Goal: Task Accomplishment & Management: Manage account settings

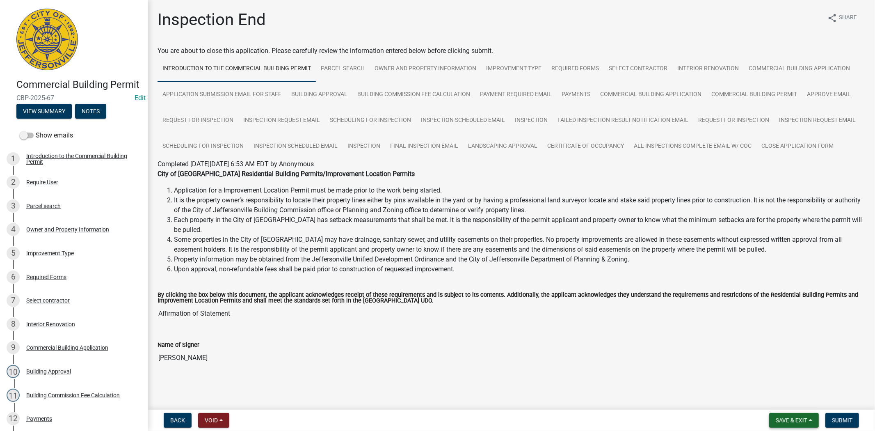
click at [796, 422] on span "Save & Exit" at bounding box center [791, 420] width 32 height 7
click at [787, 400] on button "Save & Exit" at bounding box center [786, 399] width 66 height 20
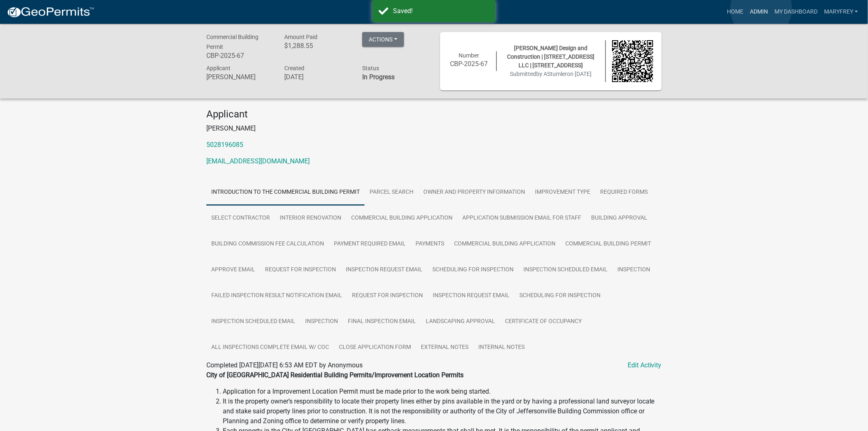
click at [761, 9] on link "Admin" at bounding box center [758, 12] width 25 height 16
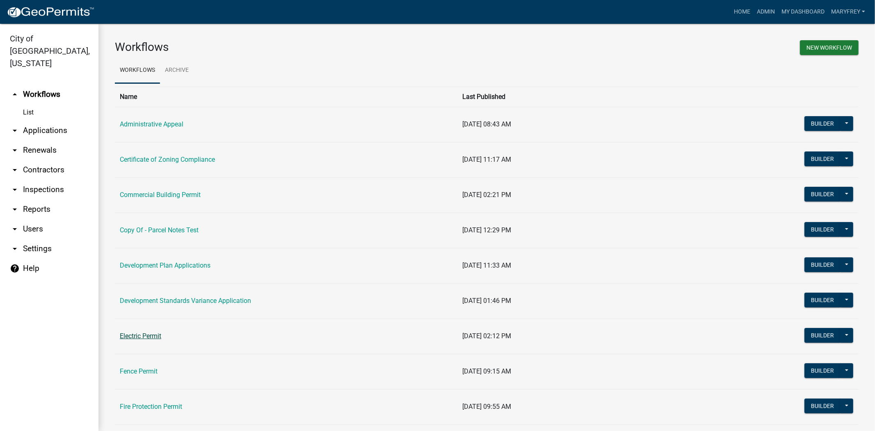
click at [146, 334] on link "Electric Permit" at bounding box center [140, 336] width 41 height 8
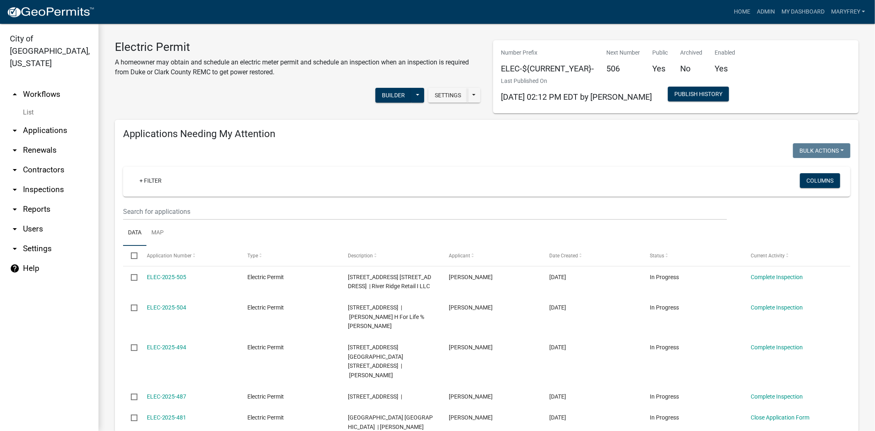
click at [34, 180] on link "arrow_drop_down Inspections" at bounding box center [49, 190] width 98 height 20
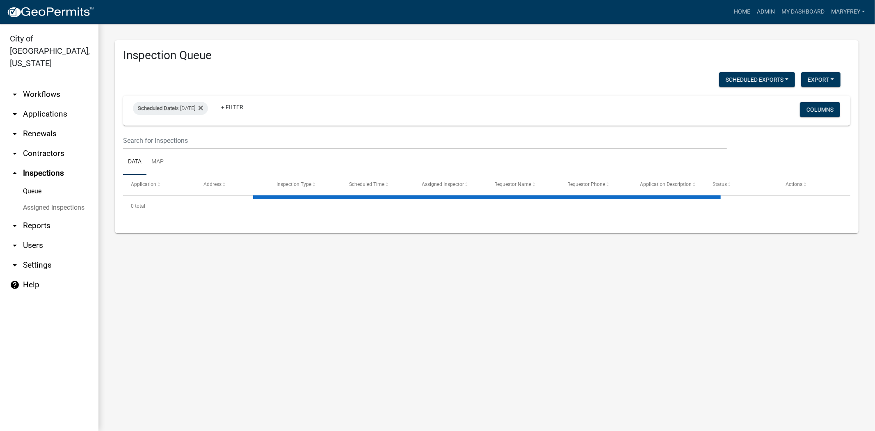
select select "3: 100"
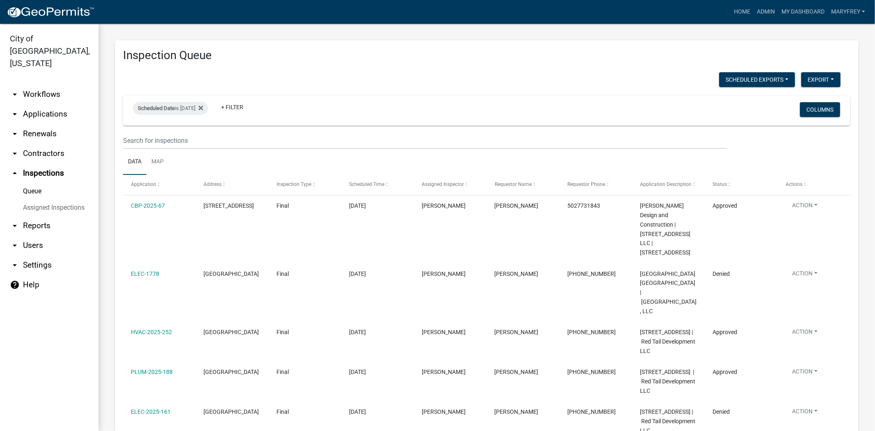
click at [30, 105] on link "arrow_drop_down Applications" at bounding box center [49, 114] width 98 height 20
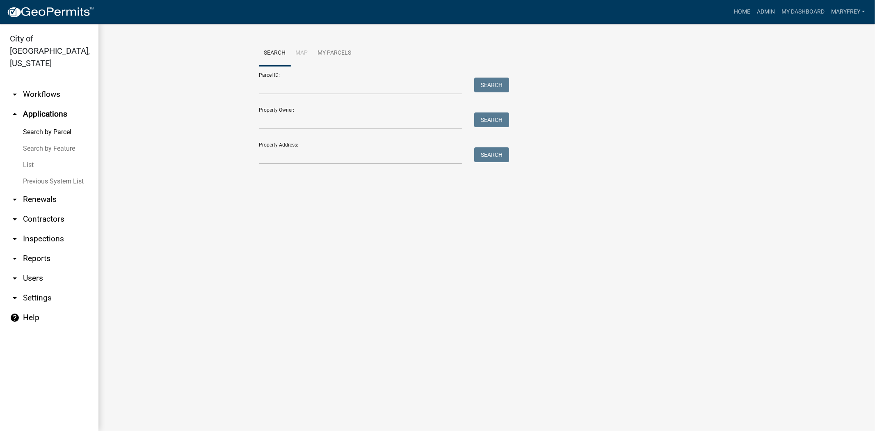
click at [18, 234] on icon "arrow_drop_down" at bounding box center [15, 239] width 10 height 10
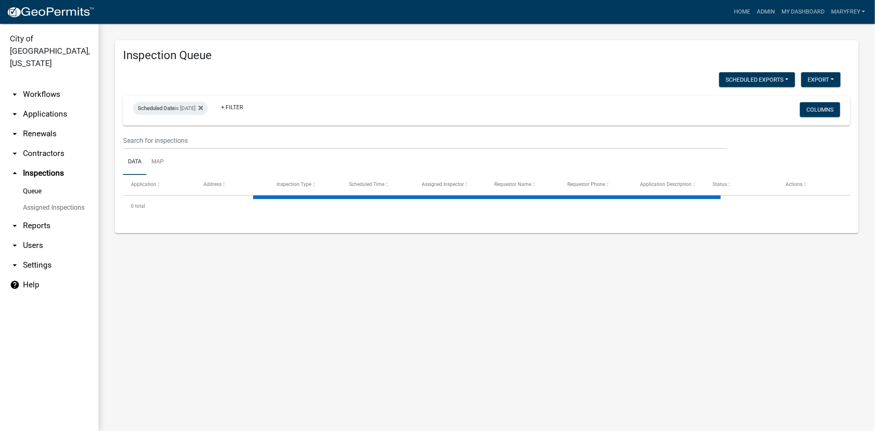
select select "3: 100"
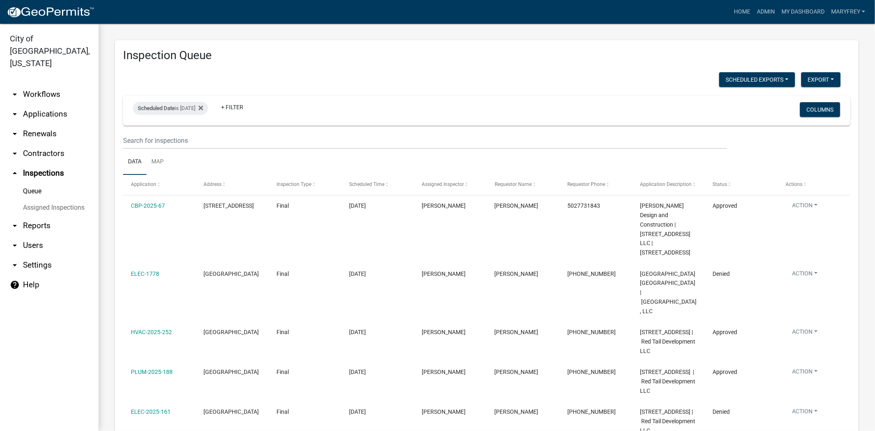
click at [143, 149] on link "Data" at bounding box center [134, 162] width 23 height 26
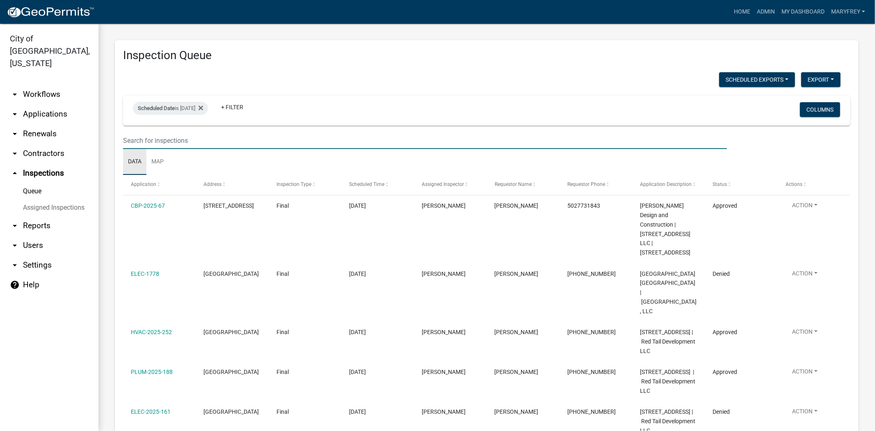
click at [144, 147] on input "text" at bounding box center [425, 140] width 604 height 17
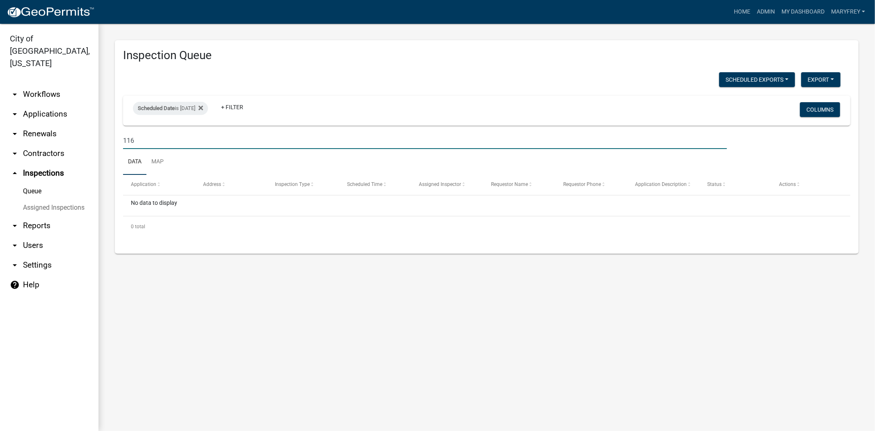
type input "116"
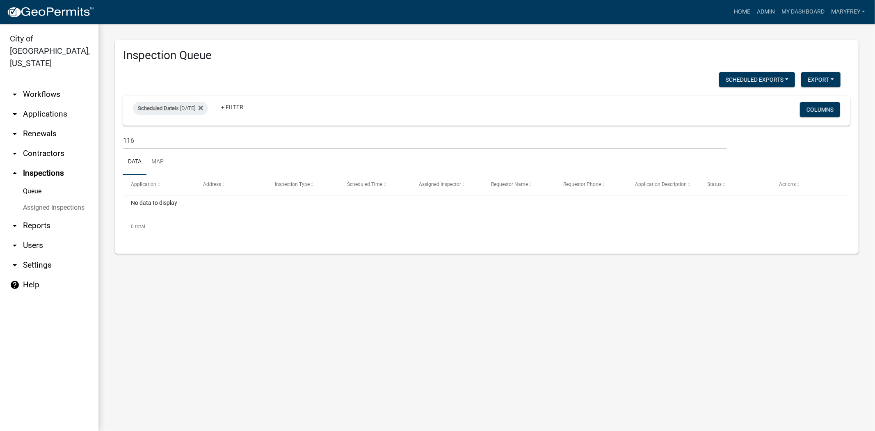
click at [36, 104] on link "arrow_drop_down Applications" at bounding box center [49, 114] width 98 height 20
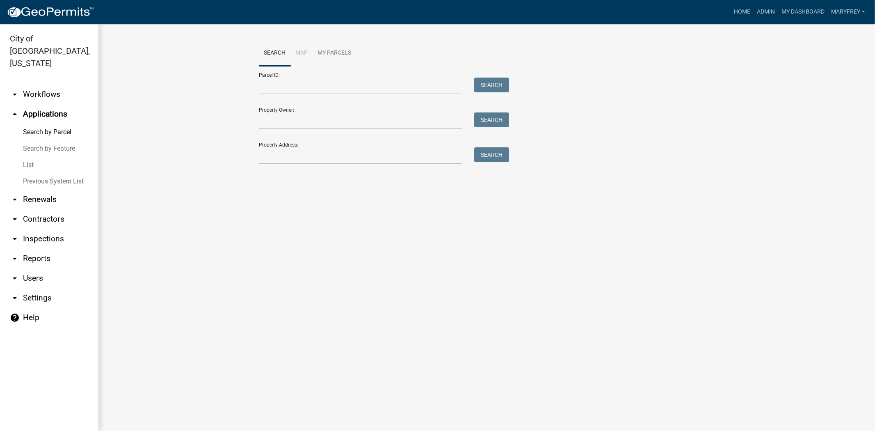
click at [19, 89] on icon "arrow_drop_down" at bounding box center [15, 94] width 10 height 10
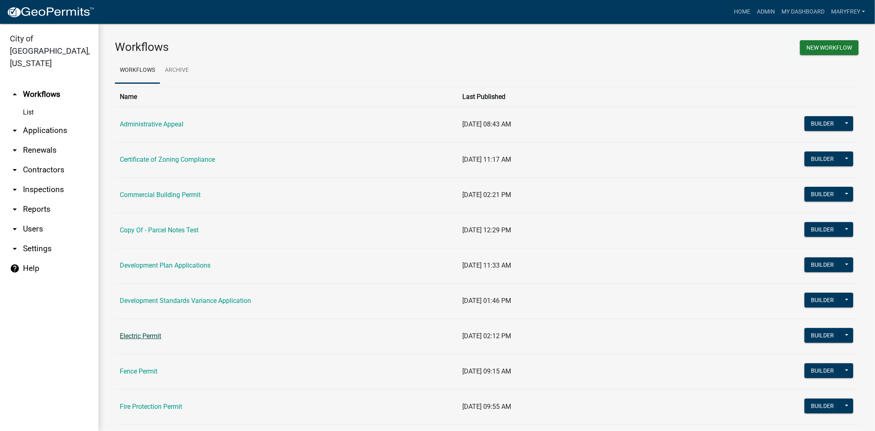
click at [140, 338] on link "Electric Permit" at bounding box center [140, 336] width 41 height 8
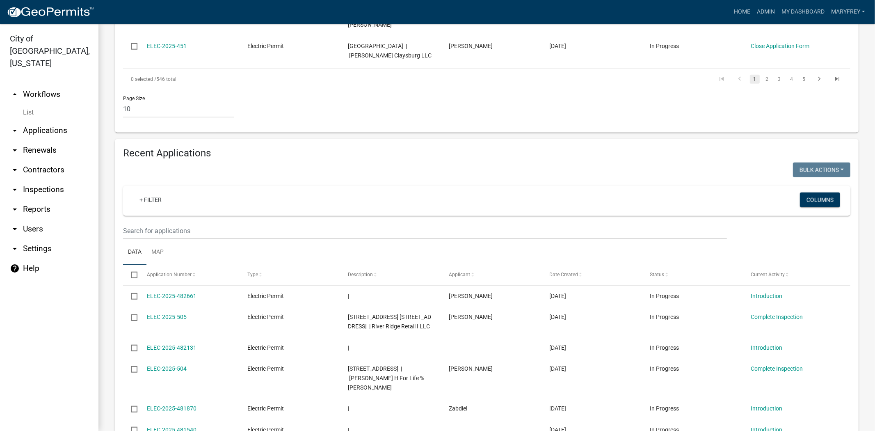
scroll to position [609, 0]
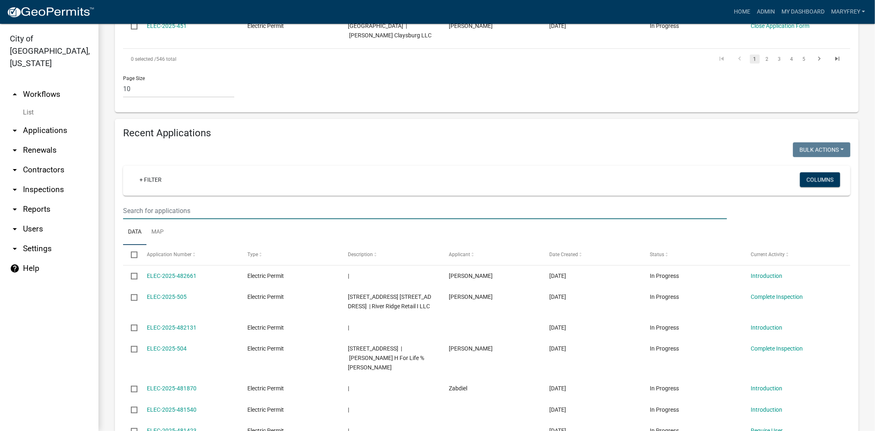
click at [140, 202] on input "text" at bounding box center [425, 210] width 604 height 17
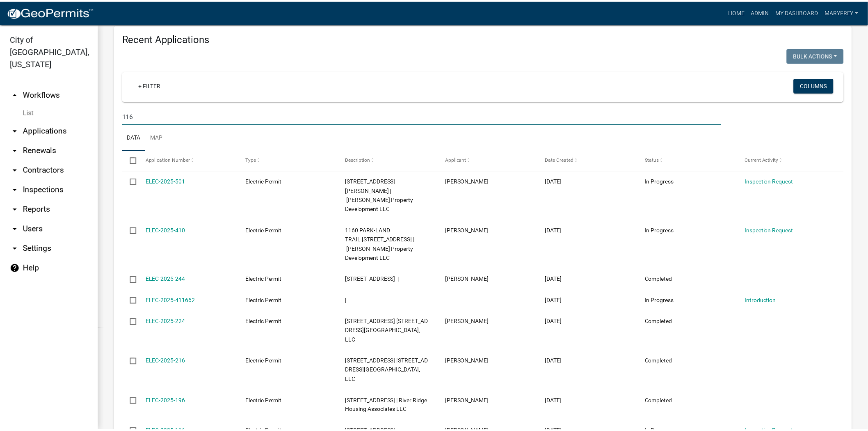
scroll to position [708, 0]
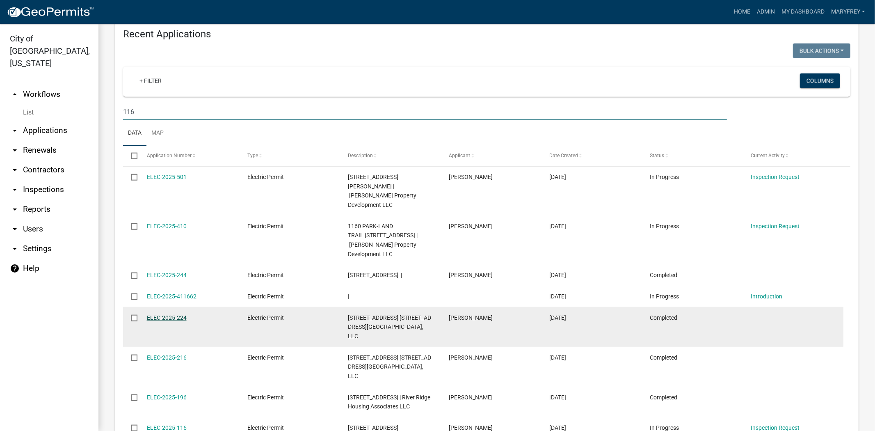
type input "116"
click at [163, 314] on link "ELEC-2025-224" at bounding box center [167, 317] width 40 height 7
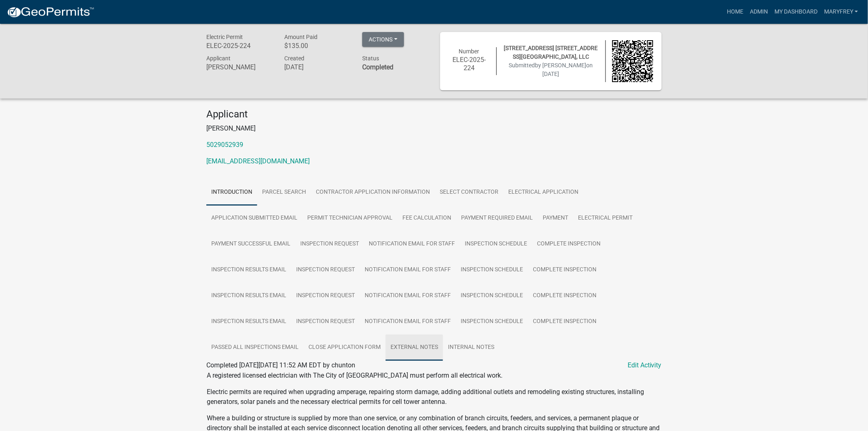
click at [424, 341] on link "External Notes" at bounding box center [413, 347] width 57 height 26
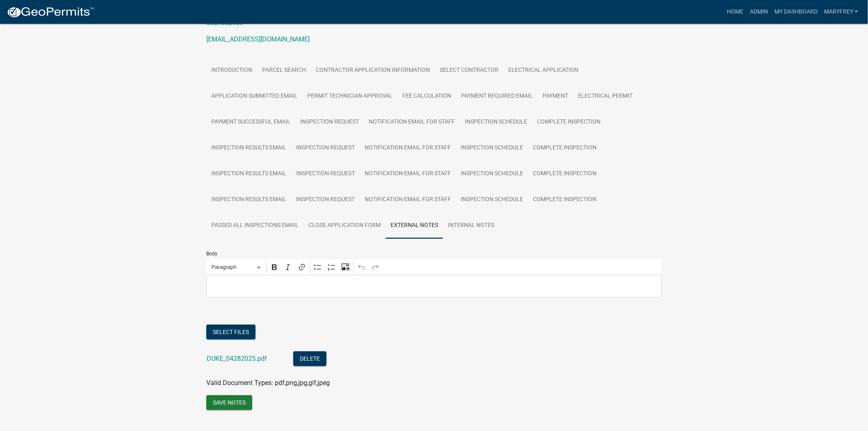
scroll to position [133, 0]
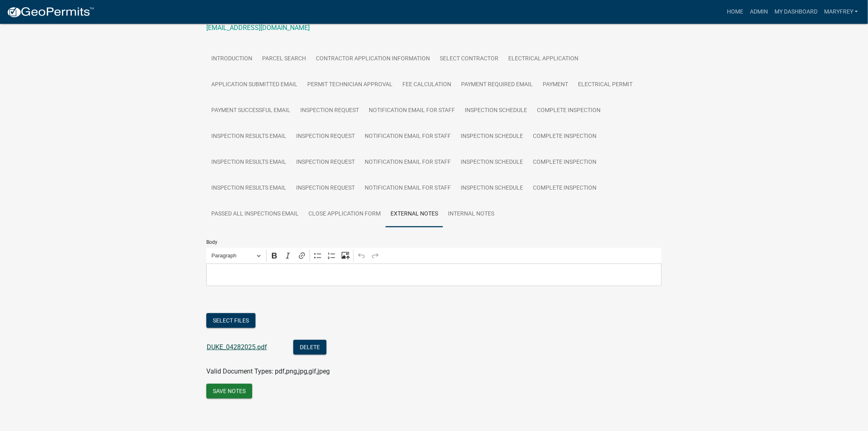
click at [237, 347] on link "DUKE_04282025.pdf" at bounding box center [237, 347] width 60 height 8
click at [478, 211] on link "Internal Notes" at bounding box center [471, 214] width 56 height 26
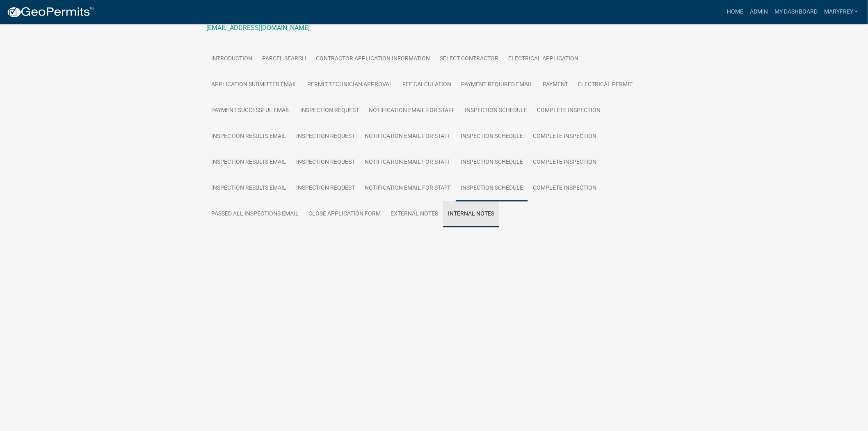
scroll to position [109, 0]
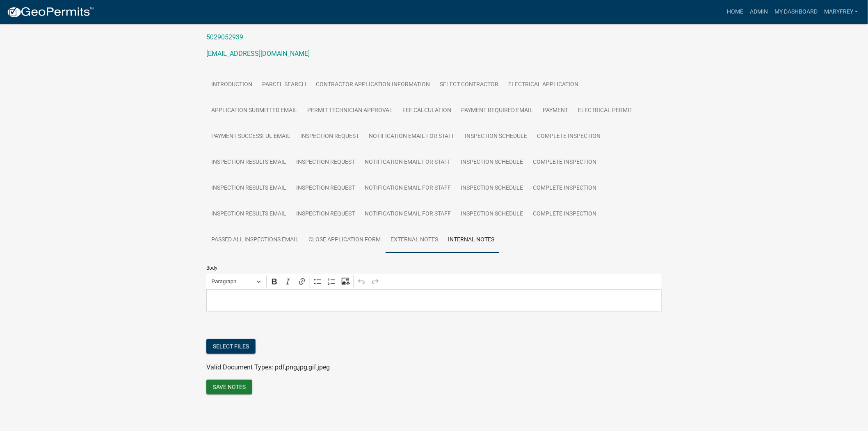
click at [404, 241] on link "External Notes" at bounding box center [413, 240] width 57 height 26
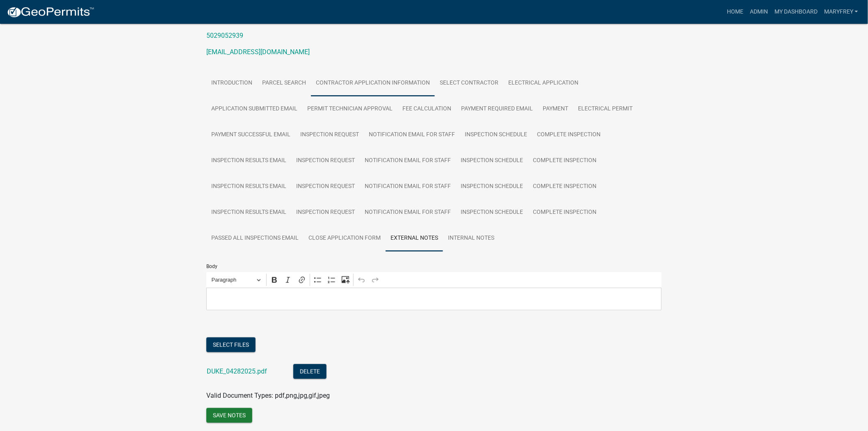
click at [391, 89] on link "Contractor Application Information" at bounding box center [373, 83] width 124 height 26
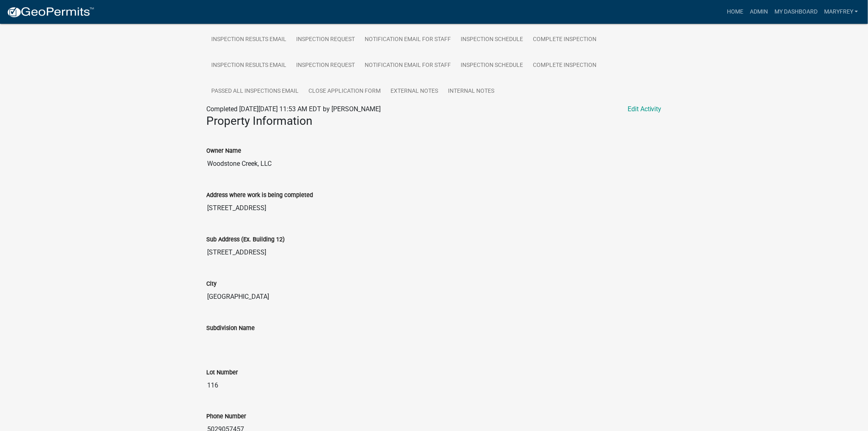
scroll to position [0, 0]
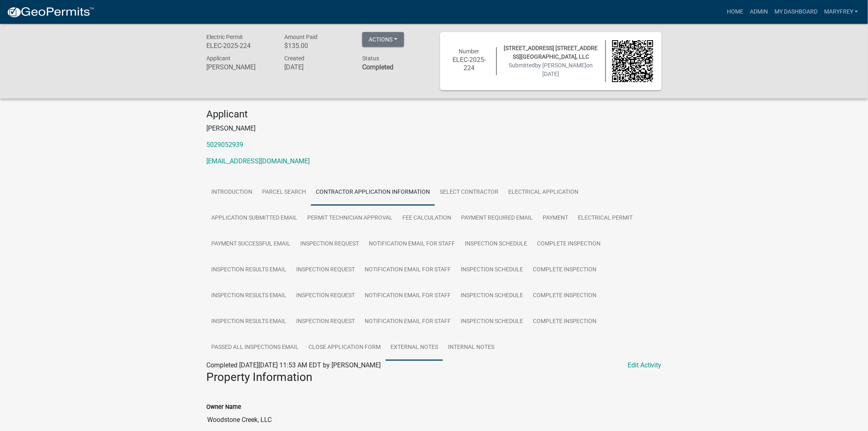
click at [405, 353] on link "External Notes" at bounding box center [413, 347] width 57 height 26
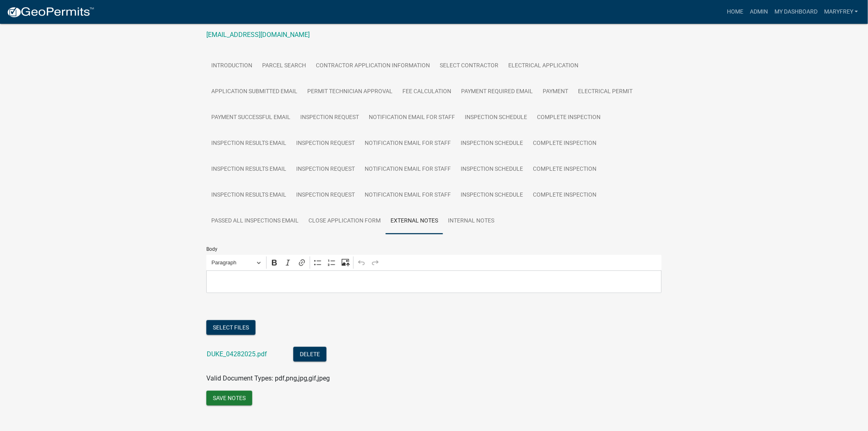
scroll to position [139, 0]
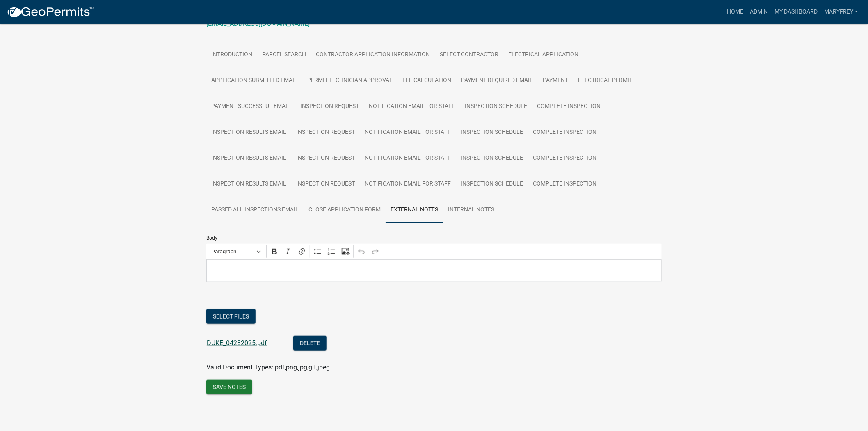
click at [247, 343] on link "DUKE_04282025.pdf" at bounding box center [237, 343] width 60 height 8
click at [357, 212] on link "Close Application Form" at bounding box center [344, 210] width 82 height 26
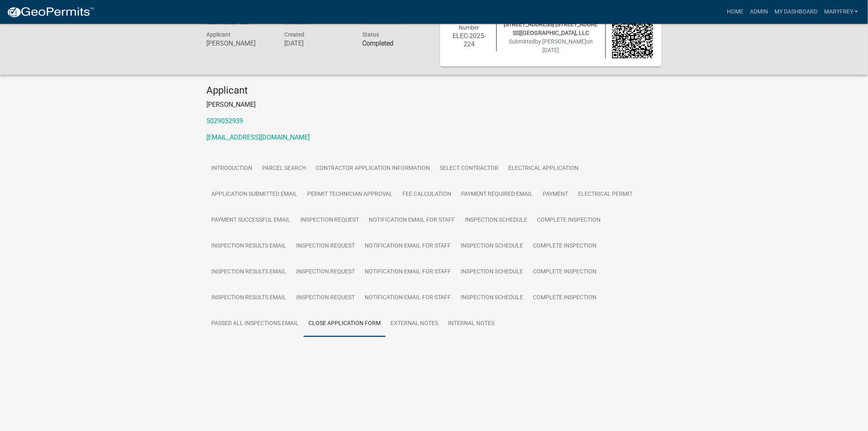
scroll to position [24, 0]
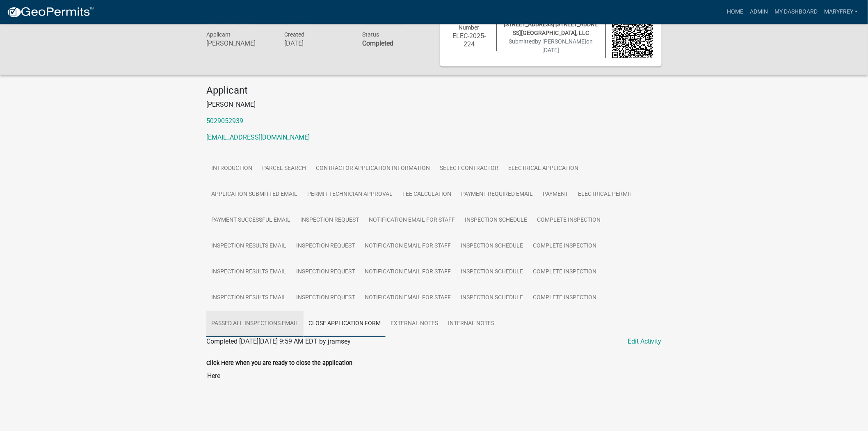
click at [288, 333] on link "Passed All Inspections Email" at bounding box center [254, 323] width 97 height 26
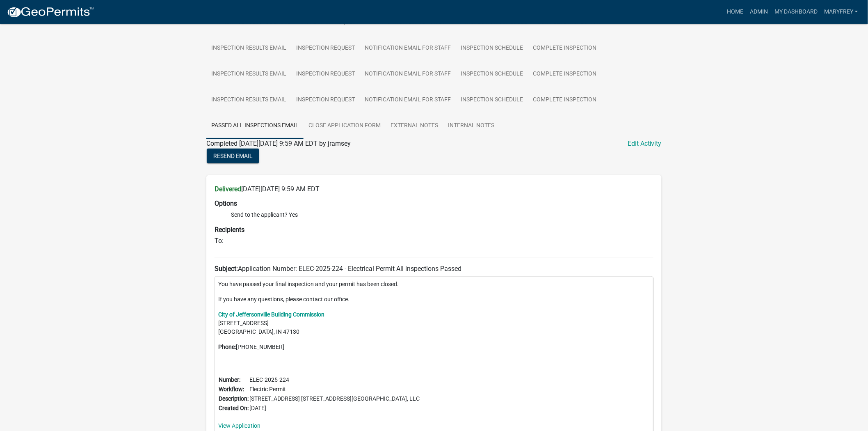
scroll to position [220, 0]
click at [564, 111] on link "Complete Inspection" at bounding box center [564, 101] width 73 height 26
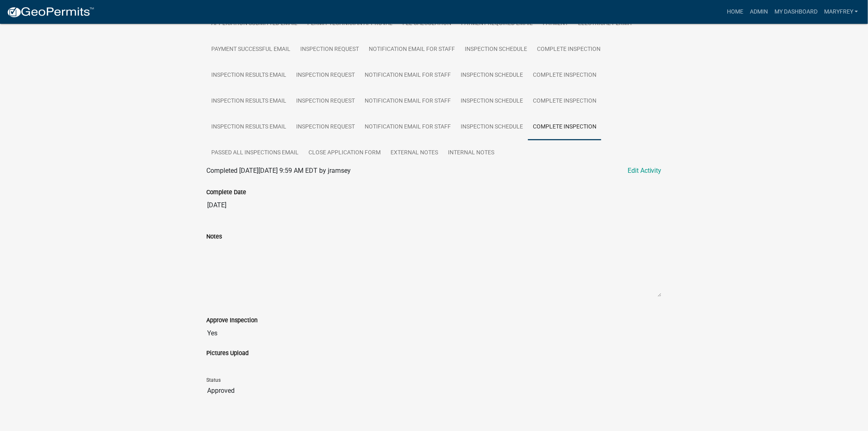
scroll to position [204, 0]
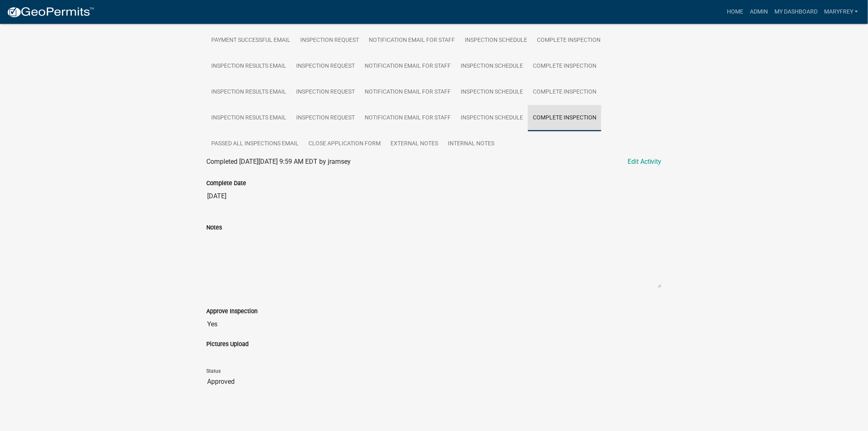
click at [549, 125] on link "Complete Inspection" at bounding box center [564, 118] width 73 height 26
click at [476, 121] on link "Inspection Schedule" at bounding box center [492, 118] width 72 height 26
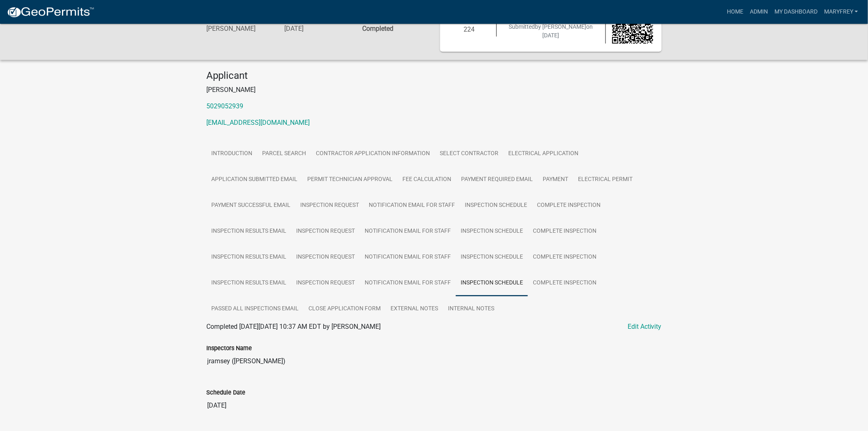
scroll to position [63, 0]
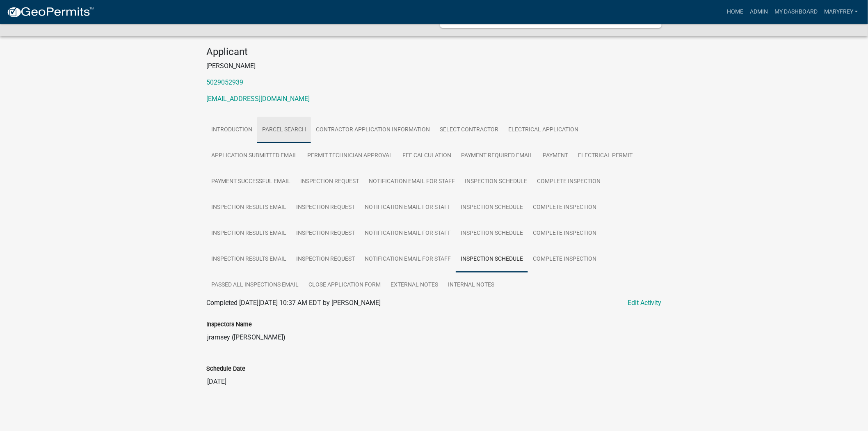
click at [289, 136] on link "Parcel search" at bounding box center [284, 130] width 54 height 26
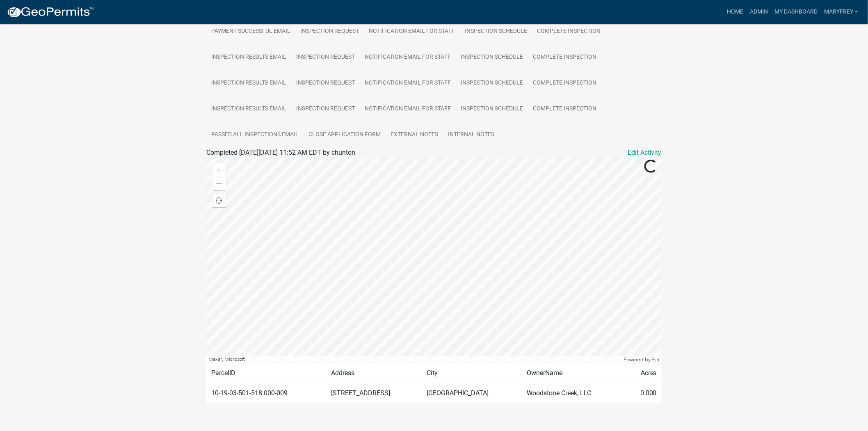
scroll to position [226, 0]
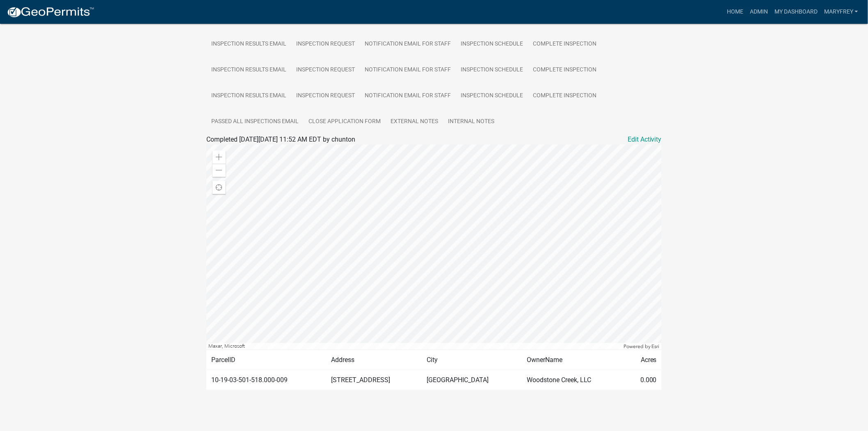
drag, startPoint x: 417, startPoint y: 379, endPoint x: 328, endPoint y: 376, distance: 88.2
click at [328, 376] on td "5115 WOODSTONE CIRCLE" at bounding box center [374, 379] width 96 height 20
copy td "5115 WOODSTONE CIRCLE"
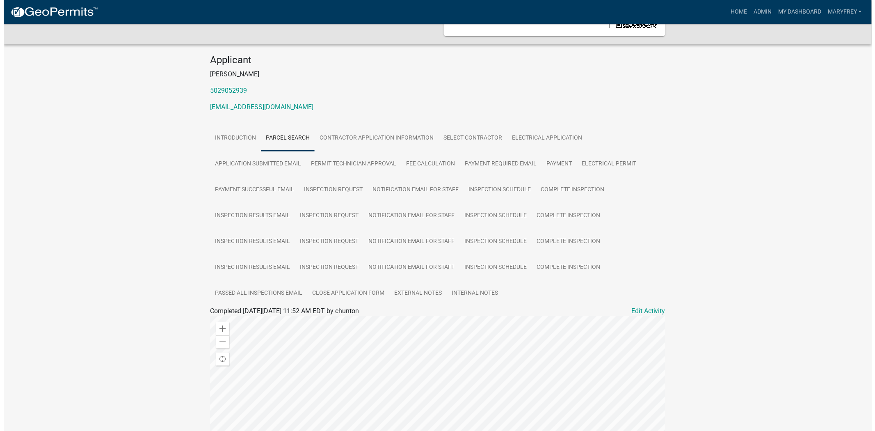
scroll to position [0, 0]
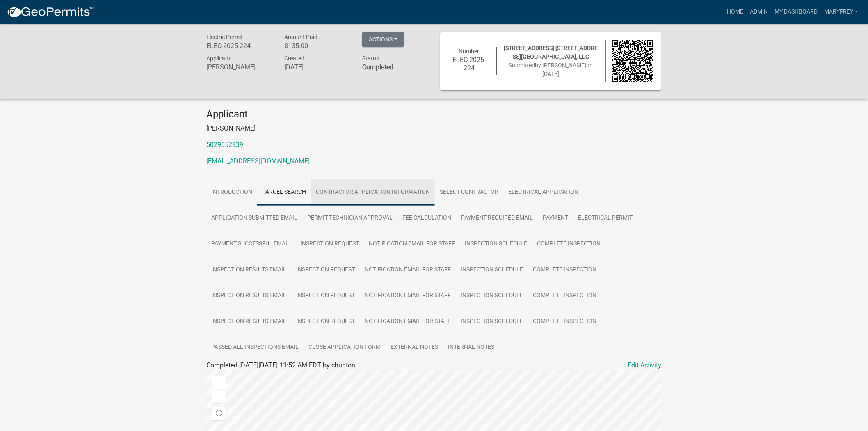
click at [376, 198] on link "Contractor Application Information" at bounding box center [373, 192] width 124 height 26
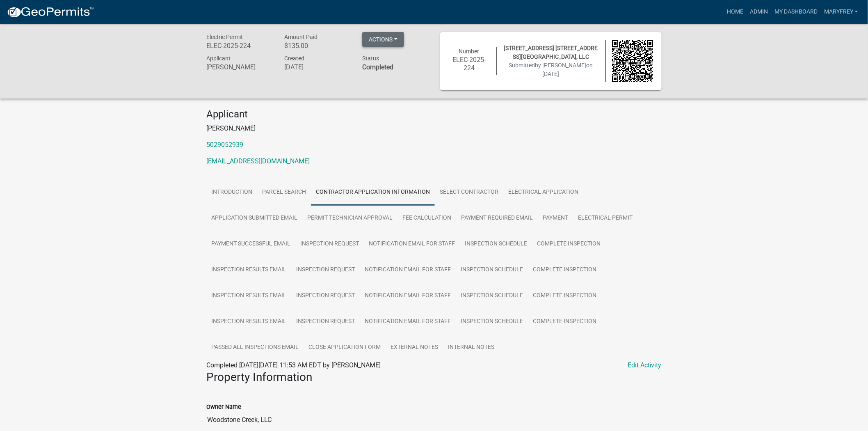
click at [398, 39] on button "Actions" at bounding box center [383, 39] width 42 height 15
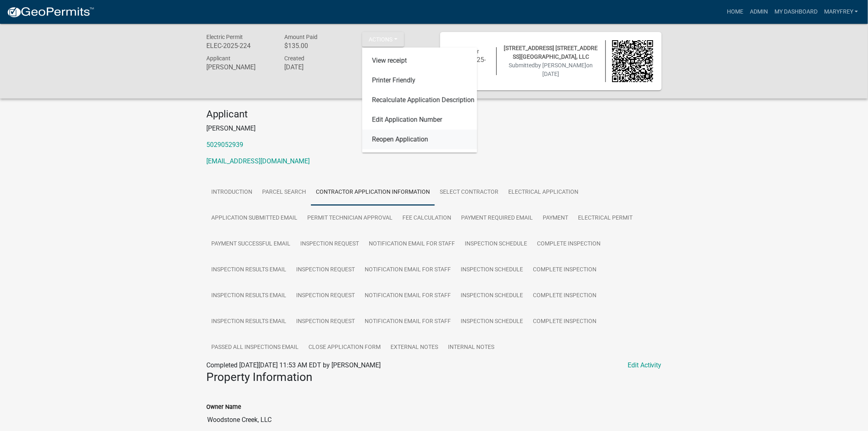
click at [395, 140] on link "Reopen Application" at bounding box center [419, 140] width 115 height 20
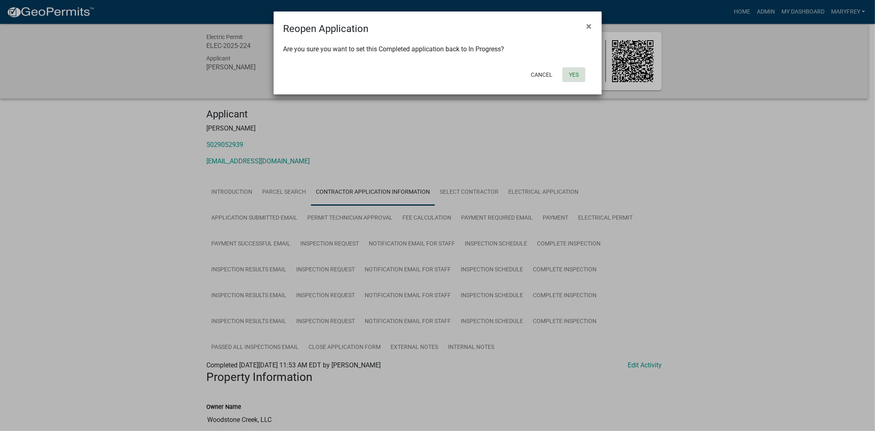
click at [575, 73] on button "Yes" at bounding box center [573, 74] width 23 height 15
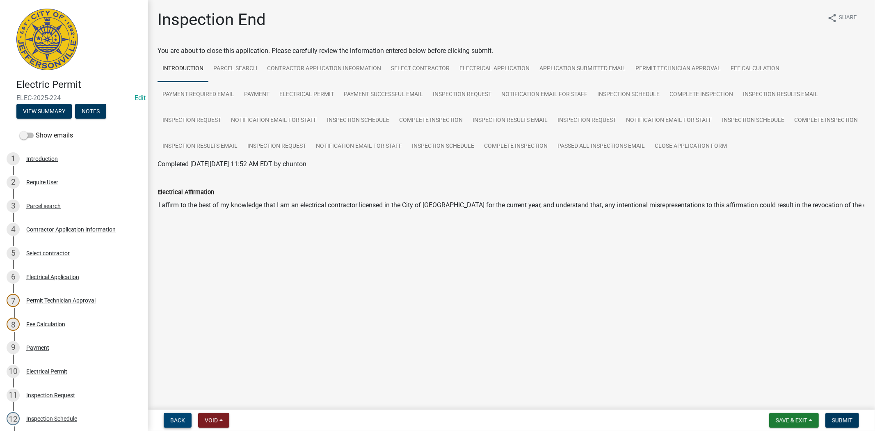
click at [178, 419] on span "Back" at bounding box center [177, 420] width 15 height 7
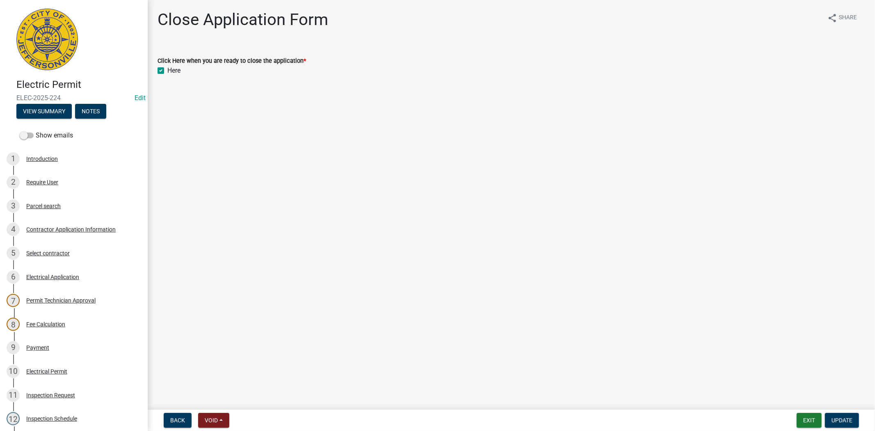
click at [167, 72] on label "Here" at bounding box center [173, 71] width 13 height 10
click at [167, 71] on input "Here" at bounding box center [169, 68] width 5 height 5
checkbox input "false"
click at [840, 422] on span "Update" at bounding box center [841, 420] width 21 height 7
click at [179, 421] on span "Back" at bounding box center [177, 420] width 15 height 7
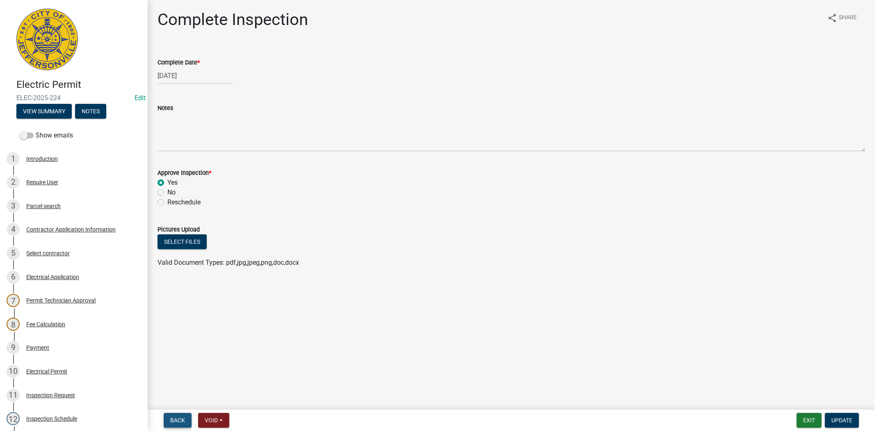
click at [179, 421] on span "Back" at bounding box center [177, 420] width 15 height 7
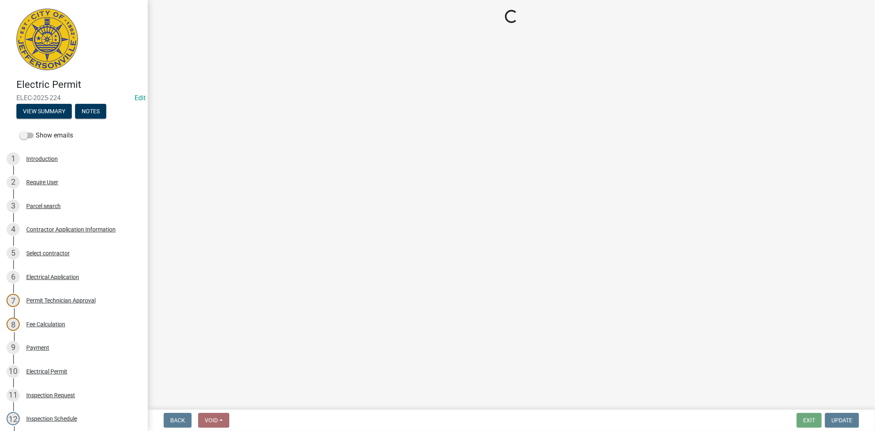
select select "13c97fbc-c819-4cee-844a-0db3d3c4db95"
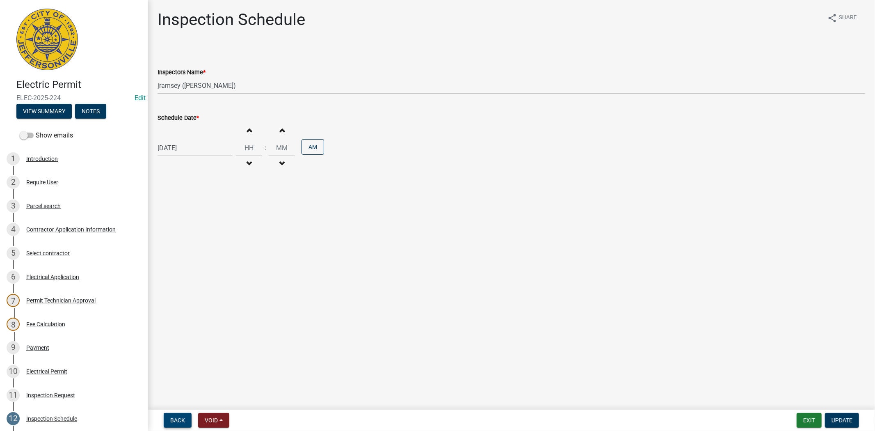
click at [179, 421] on span "Back" at bounding box center [177, 420] width 15 height 7
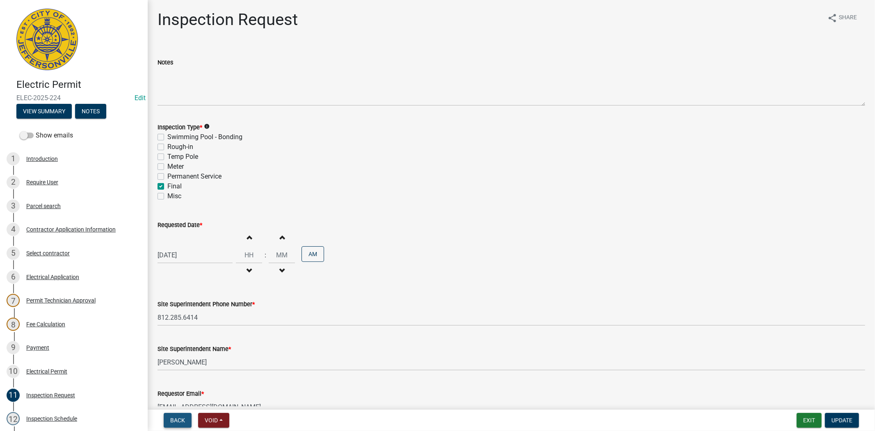
click at [179, 421] on span "Back" at bounding box center [177, 420] width 15 height 7
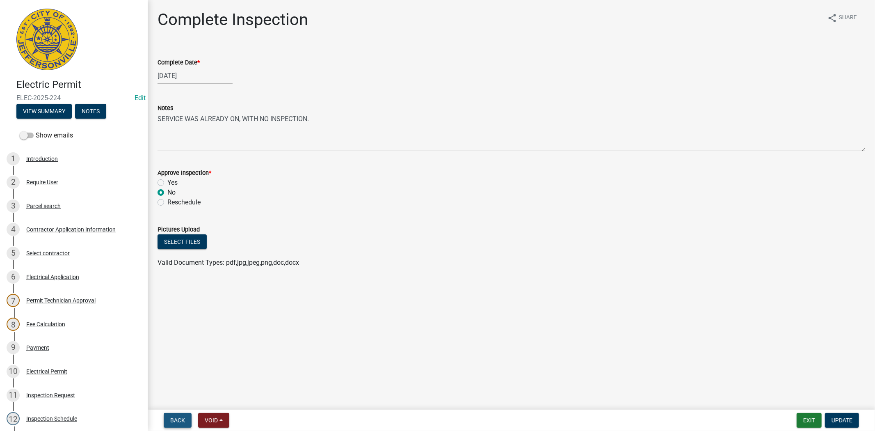
click at [179, 421] on span "Back" at bounding box center [177, 420] width 15 height 7
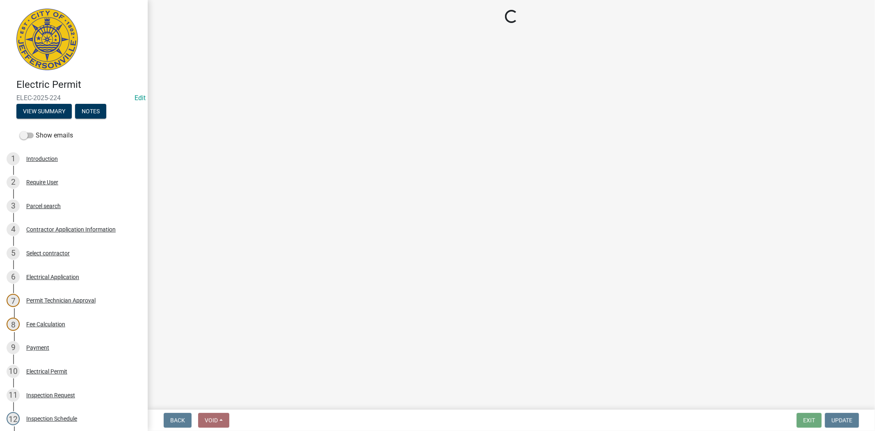
select select "36a8b8f0-2ef8-43e9-ae06-718f51af8d36"
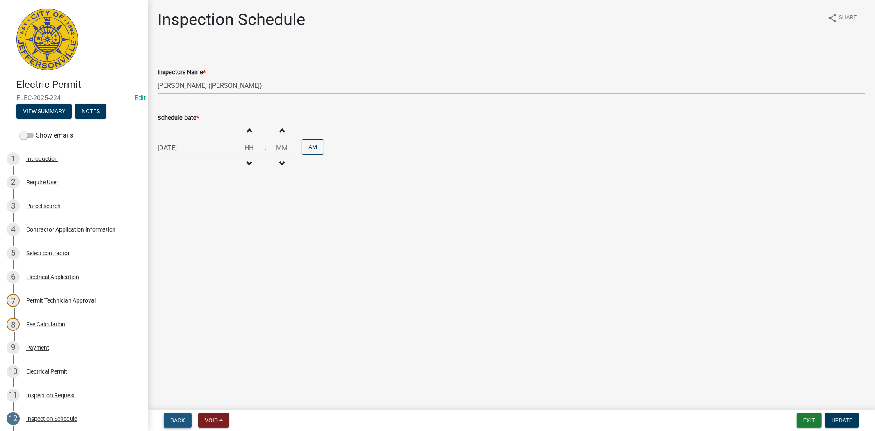
click at [179, 421] on span "Back" at bounding box center [177, 420] width 15 height 7
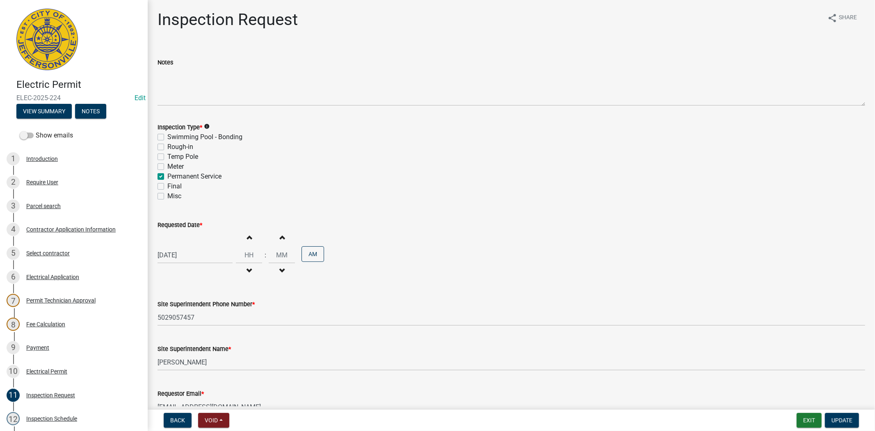
scroll to position [47, 0]
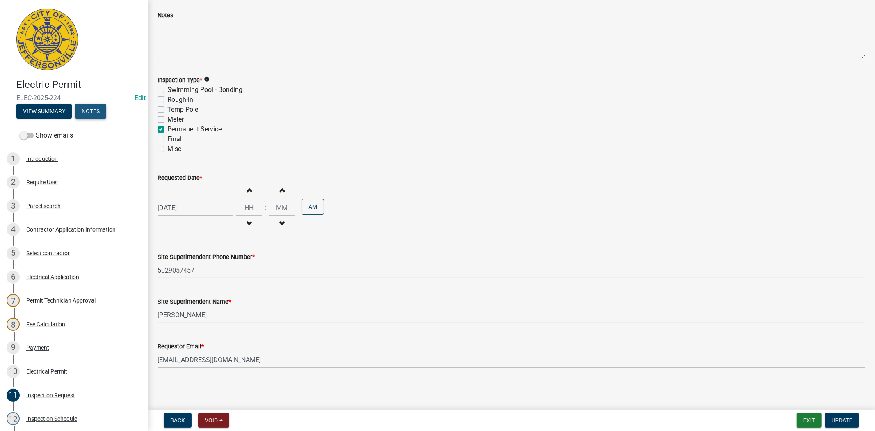
click at [101, 115] on button "Notes" at bounding box center [90, 111] width 31 height 15
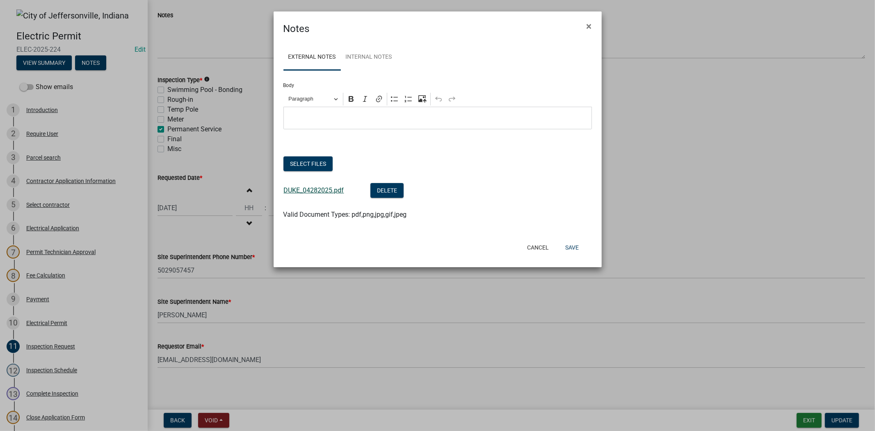
click at [313, 193] on link "DUKE_04282025.pdf" at bounding box center [314, 190] width 60 height 8
click at [571, 250] on button "Save" at bounding box center [571, 247] width 27 height 15
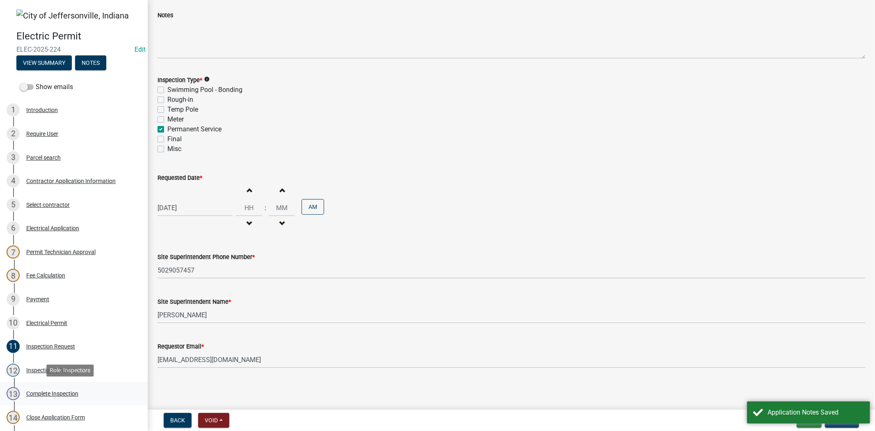
click at [64, 396] on div "13 Complete Inspection" at bounding box center [71, 393] width 128 height 13
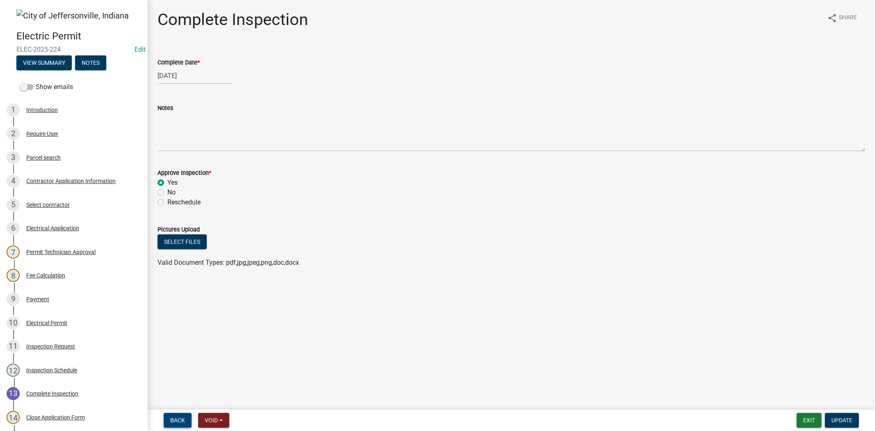
click at [174, 424] on button "Back" at bounding box center [178, 420] width 28 height 15
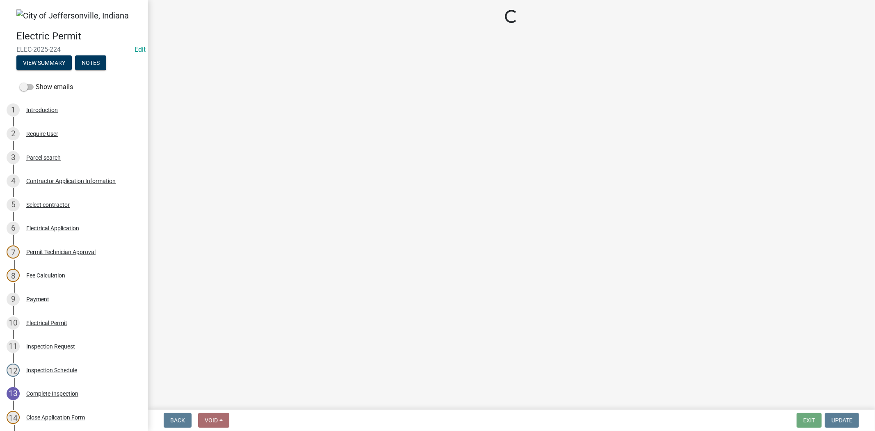
select select "13c97fbc-c819-4cee-844a-0db3d3c4db95"
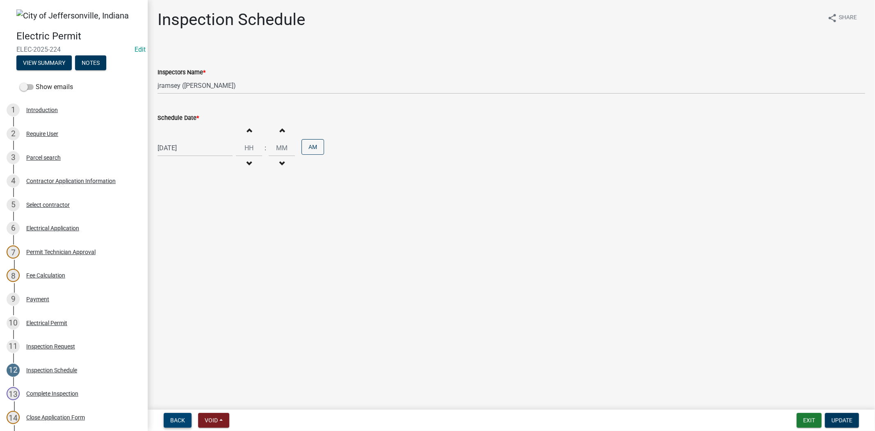
click at [174, 424] on button "Back" at bounding box center [178, 420] width 28 height 15
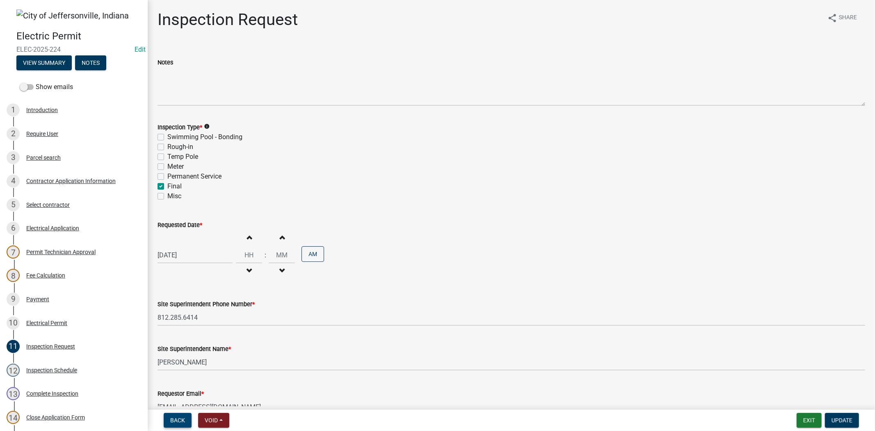
click at [174, 421] on span "Back" at bounding box center [177, 420] width 15 height 7
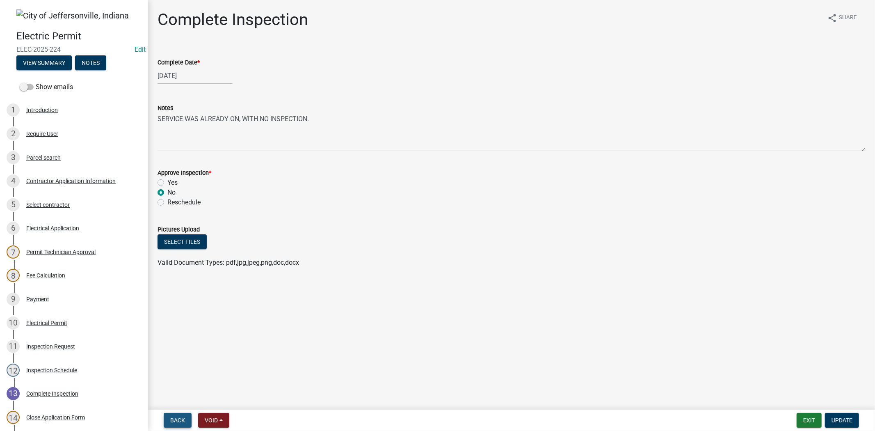
click at [174, 421] on span "Back" at bounding box center [177, 420] width 15 height 7
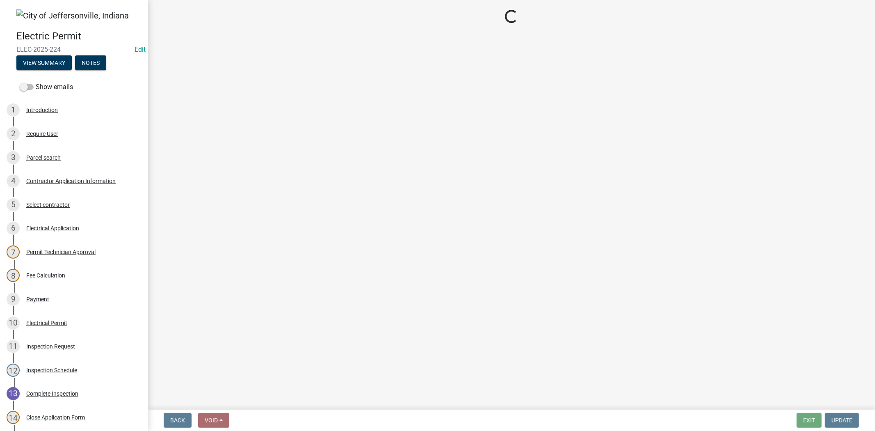
select select "36a8b8f0-2ef8-43e9-ae06-718f51af8d36"
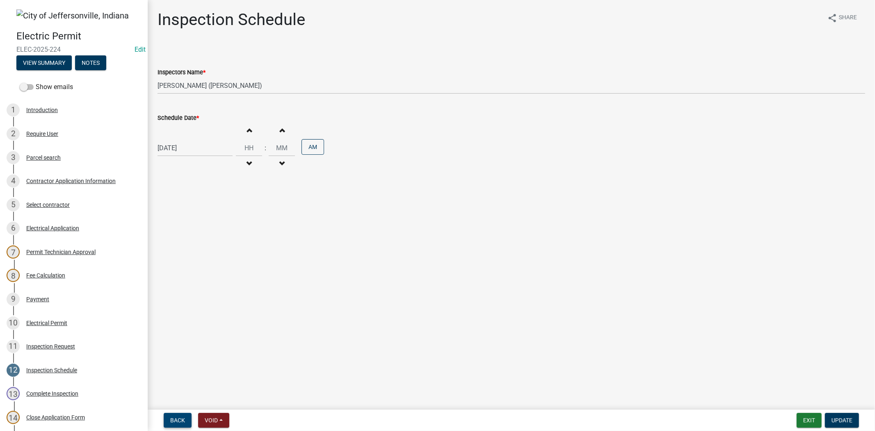
click at [174, 421] on span "Back" at bounding box center [177, 420] width 15 height 7
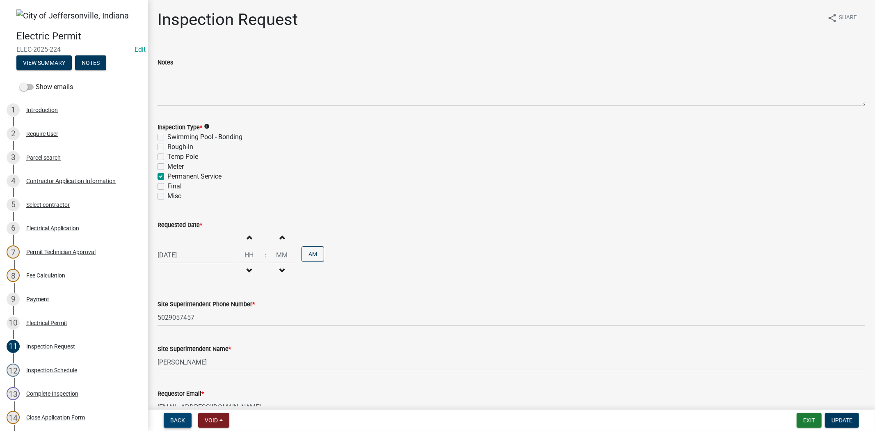
click at [177, 419] on span "Back" at bounding box center [177, 420] width 15 height 7
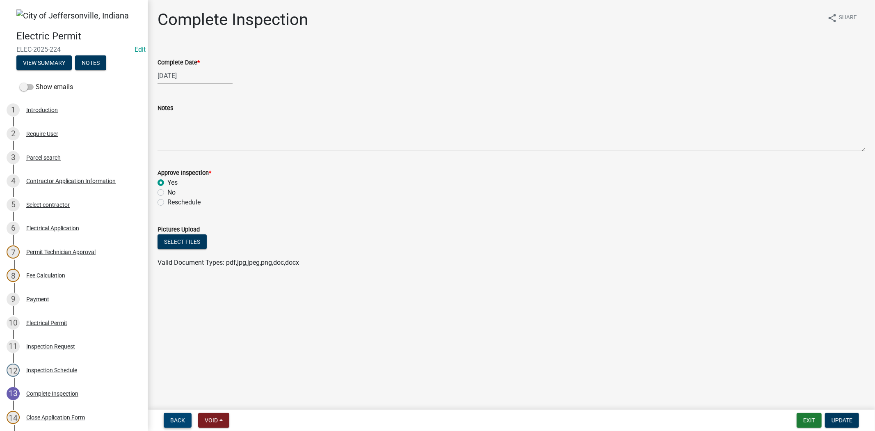
click at [177, 419] on span "Back" at bounding box center [177, 420] width 15 height 7
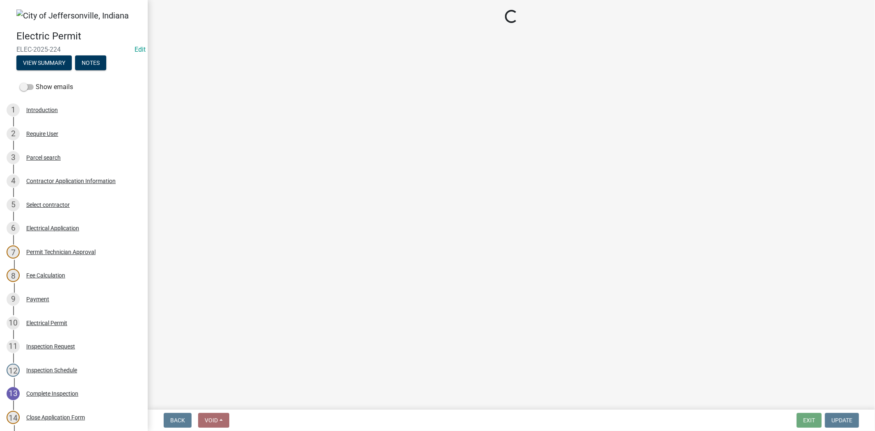
select select "36a8b8f0-2ef8-43e9-ae06-718f51af8d36"
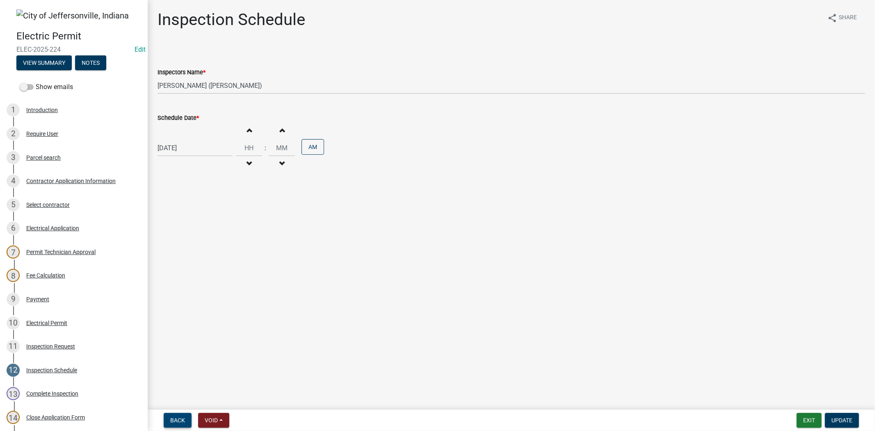
click at [177, 419] on span "Back" at bounding box center [177, 420] width 15 height 7
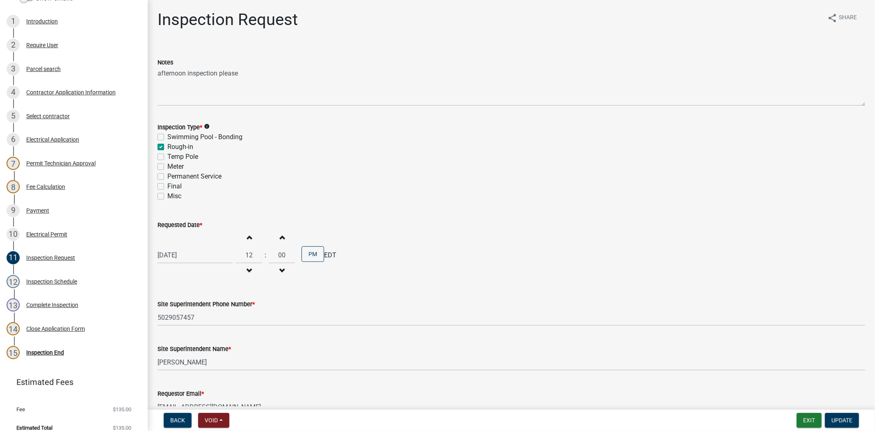
scroll to position [95, 0]
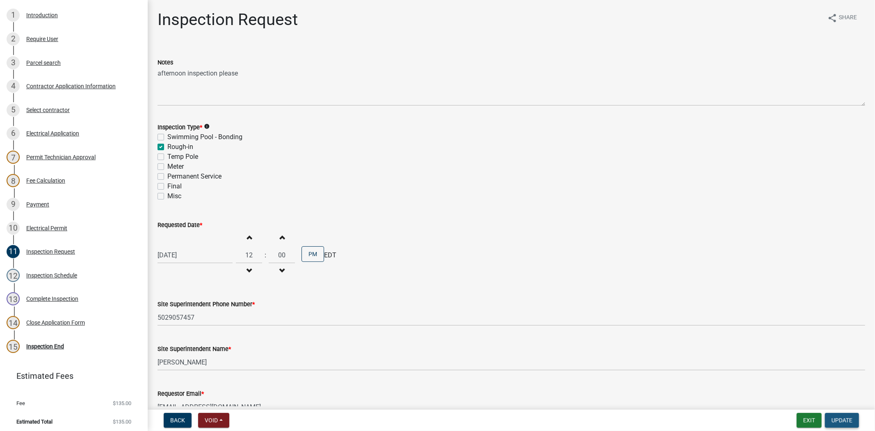
click at [841, 421] on span "Update" at bounding box center [841, 420] width 21 height 7
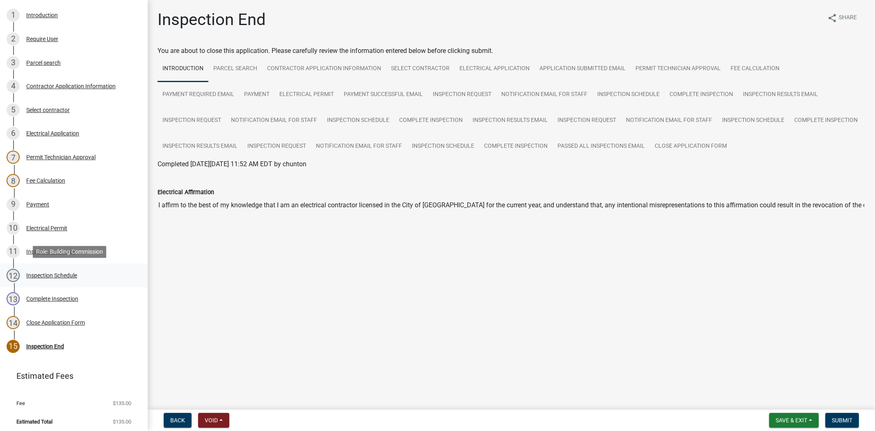
click at [57, 277] on div "Inspection Schedule" at bounding box center [51, 275] width 51 height 6
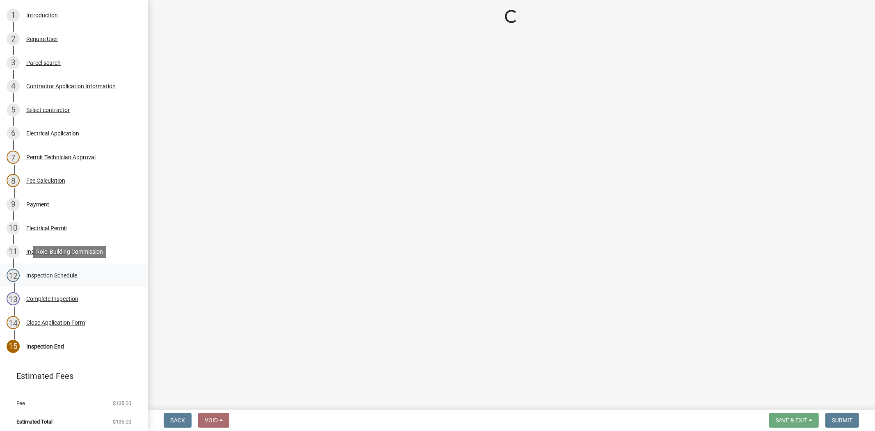
select select "13c97fbc-c819-4cee-844a-0db3d3c4db95"
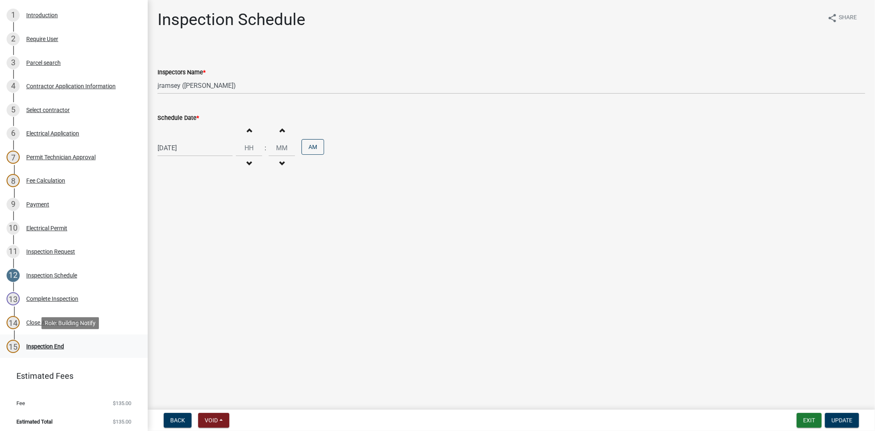
click at [35, 346] on div "Inspection End" at bounding box center [45, 346] width 38 height 6
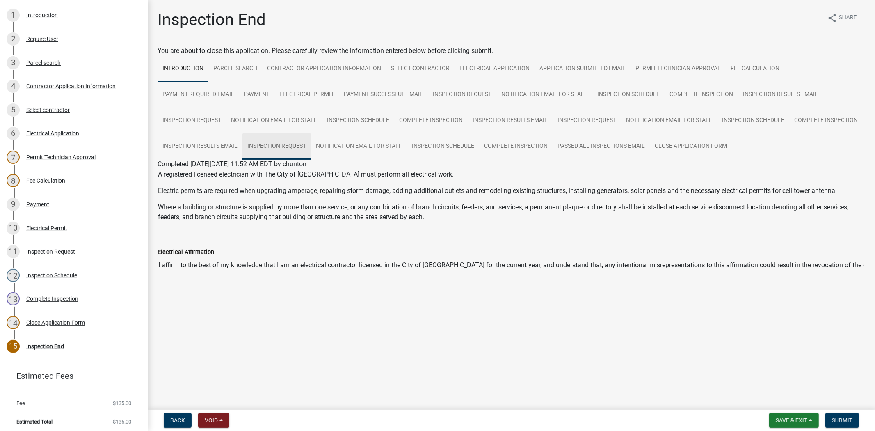
click at [280, 146] on link "Inspection Request" at bounding box center [276, 146] width 68 height 26
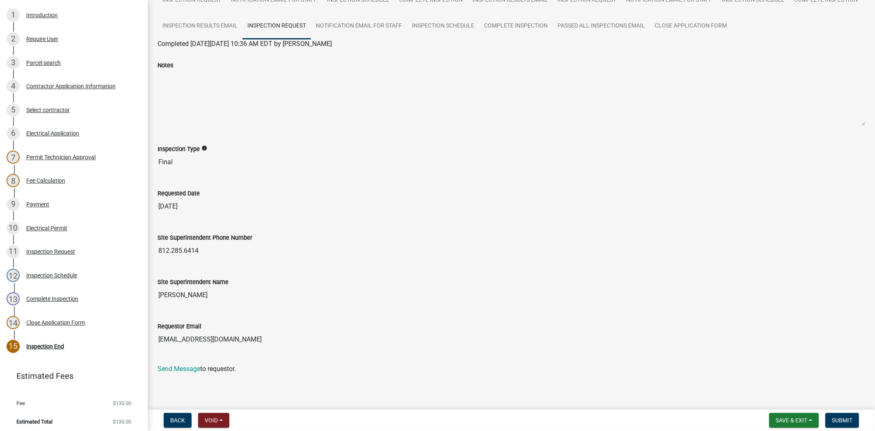
scroll to position [130, 0]
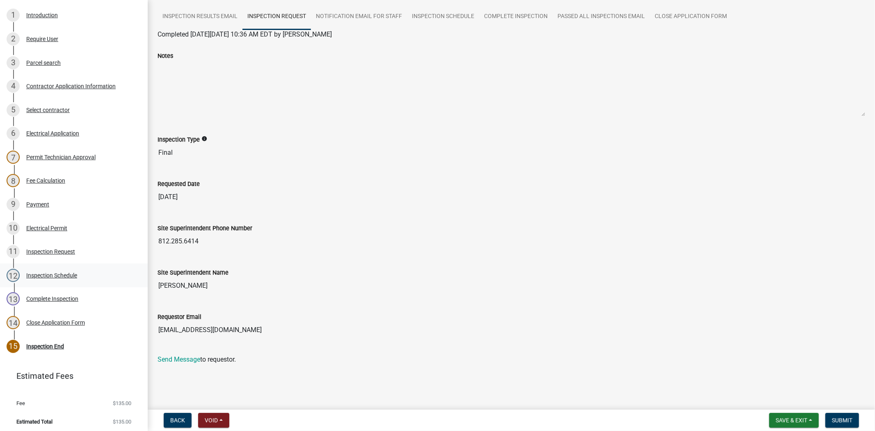
click at [50, 275] on div "Inspection Schedule" at bounding box center [51, 275] width 51 height 6
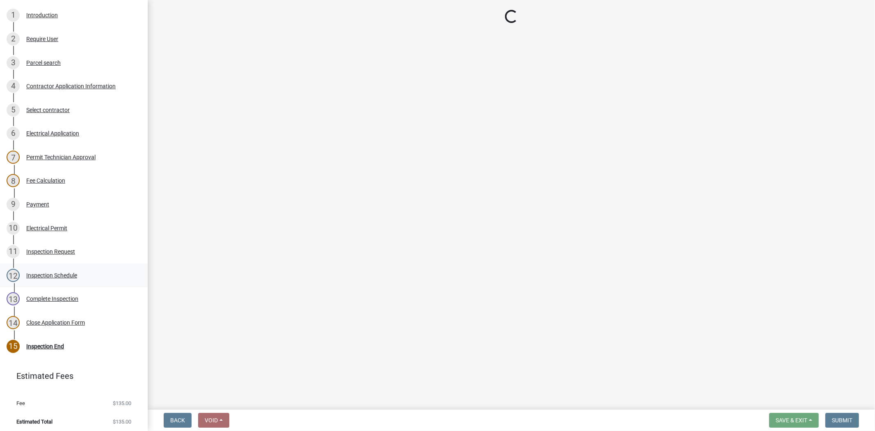
select select "13c97fbc-c819-4cee-844a-0db3d3c4db95"
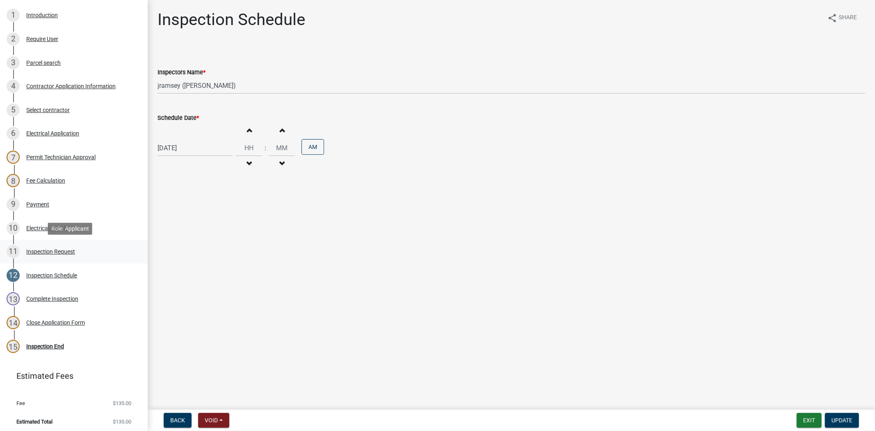
click at [50, 252] on div "Inspection Request" at bounding box center [50, 251] width 49 height 6
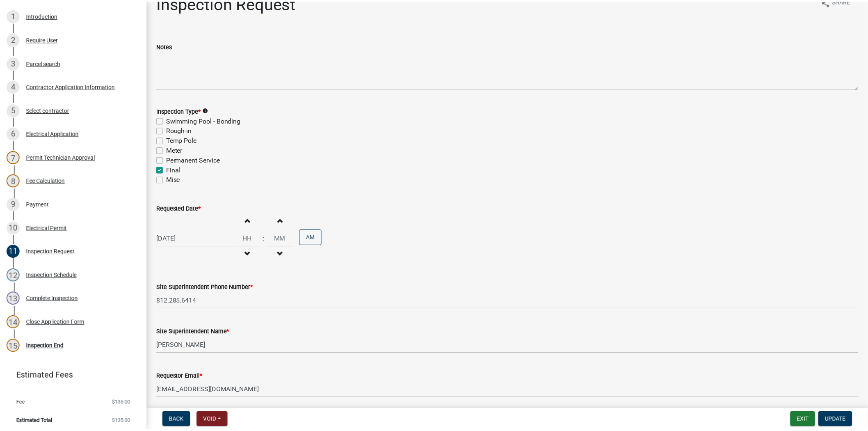
scroll to position [47, 0]
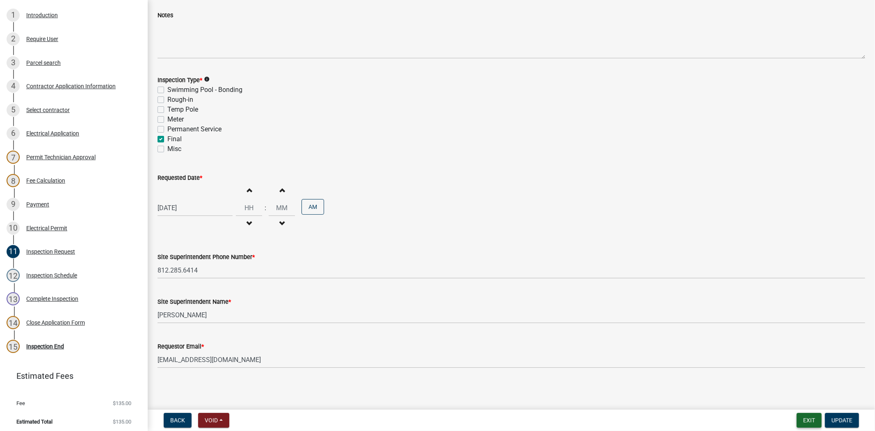
click at [805, 417] on button "Exit" at bounding box center [808, 420] width 25 height 15
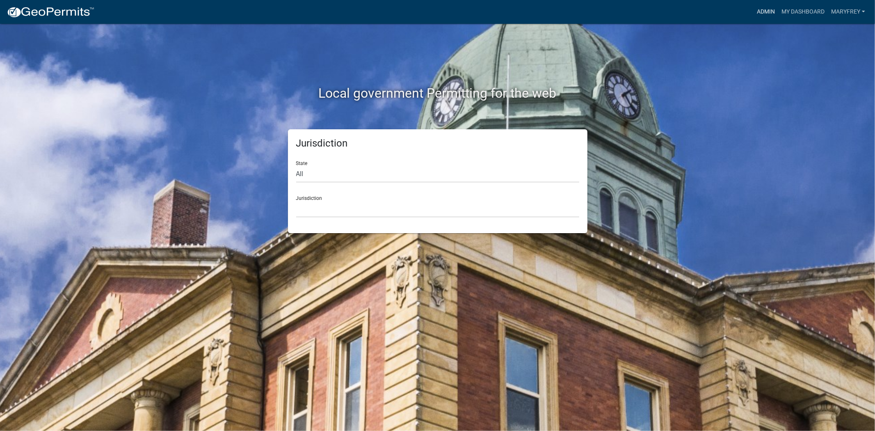
click at [766, 14] on link "Admin" at bounding box center [765, 12] width 25 height 16
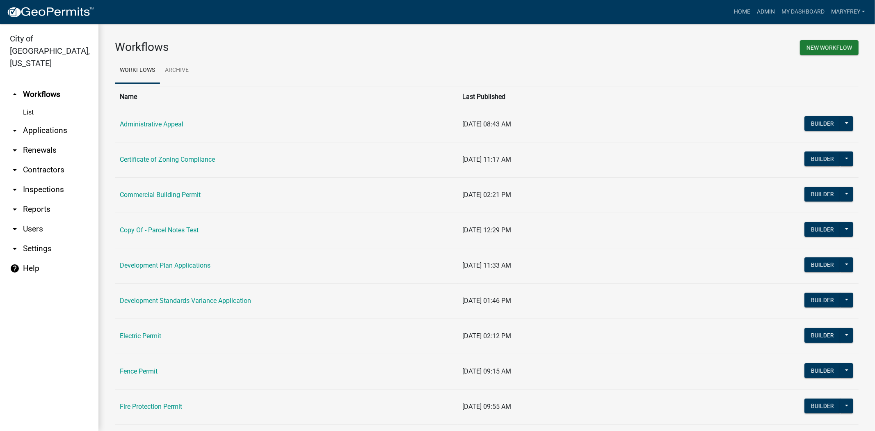
click at [55, 121] on link "arrow_drop_down Applications" at bounding box center [49, 131] width 98 height 20
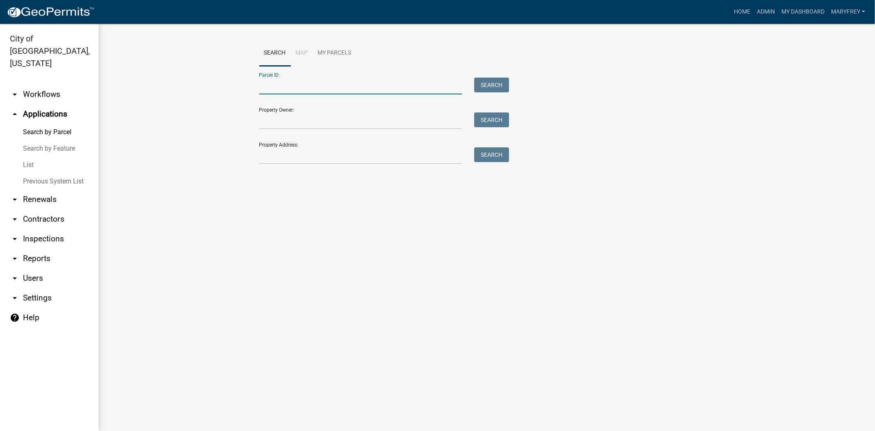
paste input "5115 WOODSTONE CIRCLE"
click at [493, 88] on button "Search" at bounding box center [491, 84] width 35 height 15
drag, startPoint x: 349, startPoint y: 83, endPoint x: 217, endPoint y: 92, distance: 132.3
click at [217, 92] on wm-workflow-application-search-view "Search Map My Parcels Parcel ID: 5115 WOODSTONE CIRCLE Search Property Owner: S…" at bounding box center [486, 118] width 743 height 157
click at [344, 84] on input "5115 WOODSTONE CIRCLE" at bounding box center [360, 85] width 203 height 17
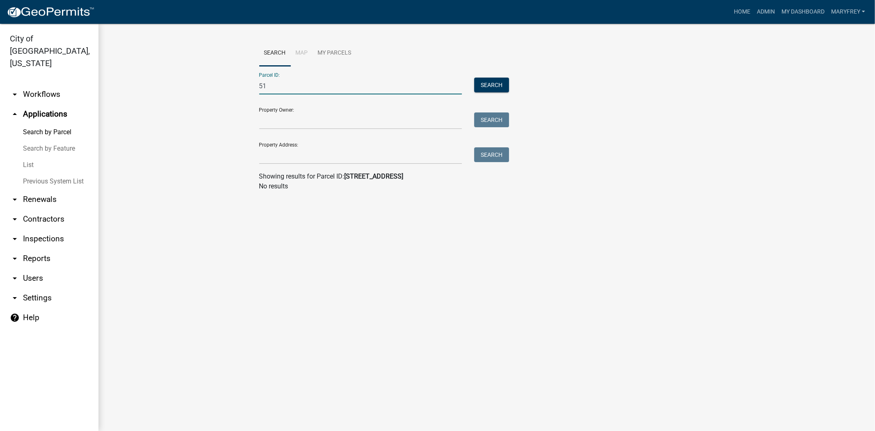
type input "5"
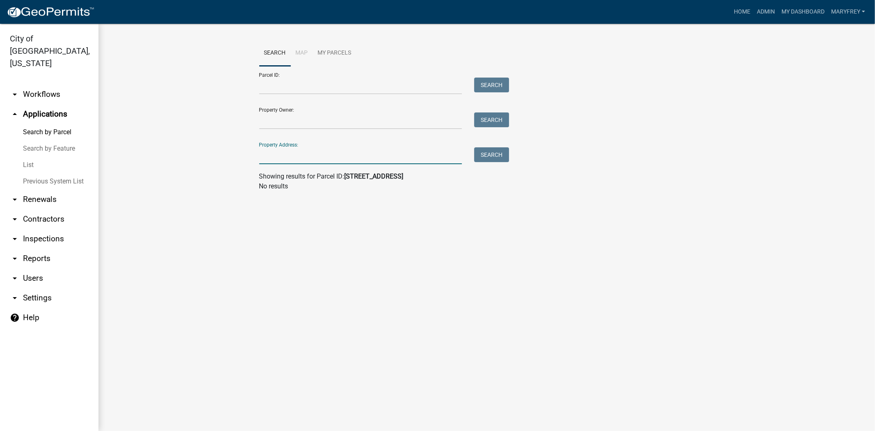
paste input "5115 WOODSTONE CIRCLE"
type input "5115 WOODSTONE CIRCLE"
click at [497, 154] on button "Search" at bounding box center [491, 154] width 35 height 15
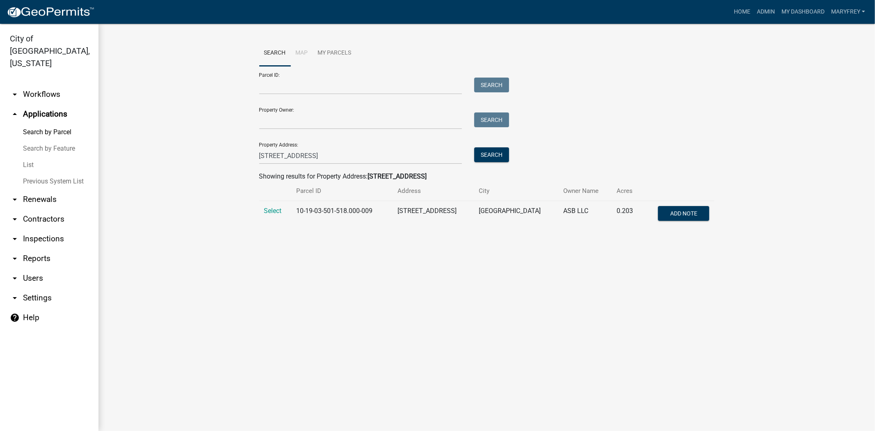
click at [256, 207] on div "Search Map My Parcels Parcel ID: Search Property Owner: Search Property Address…" at bounding box center [486, 137] width 467 height 194
click at [271, 210] on span "Select" at bounding box center [273, 211] width 18 height 8
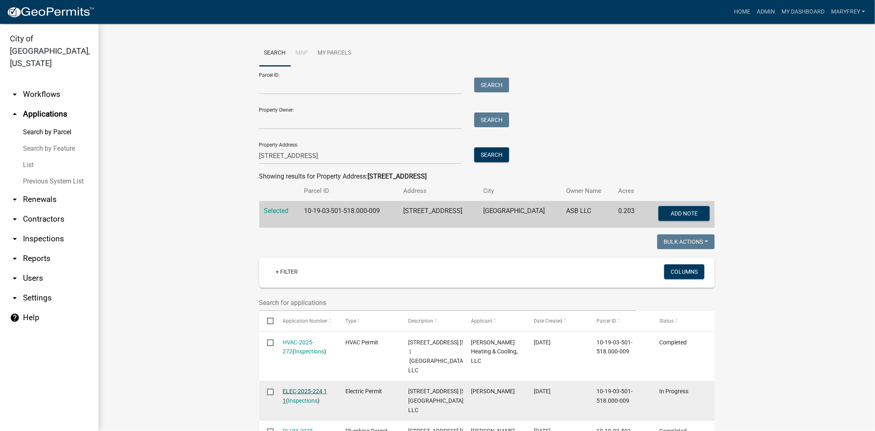
click at [301, 403] on link "ELEC-2025-224 1 1" at bounding box center [305, 395] width 44 height 16
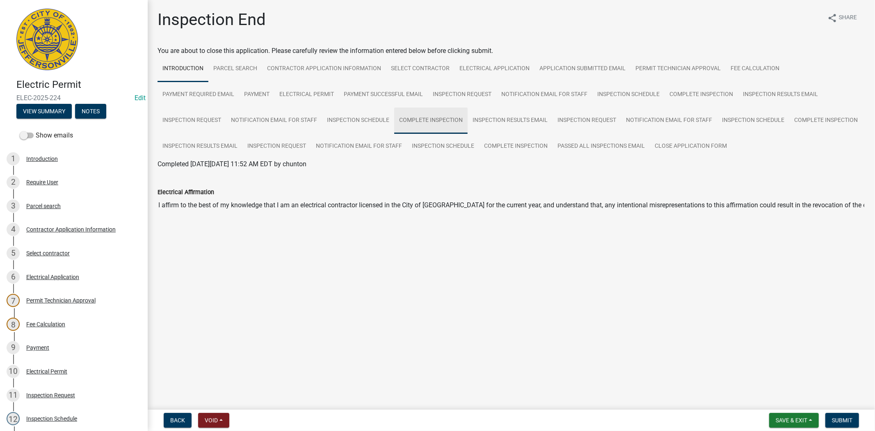
click at [394, 121] on link "Complete Inspection" at bounding box center [430, 120] width 73 height 26
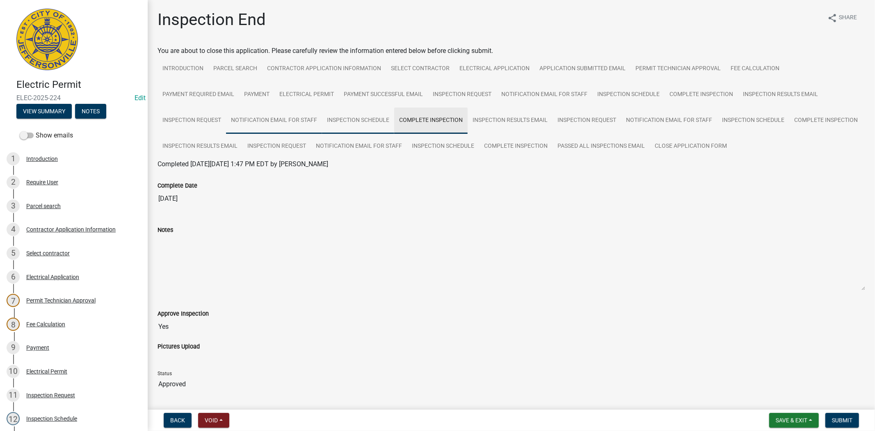
click at [284, 124] on link "Notification Email for Staff" at bounding box center [274, 120] width 96 height 26
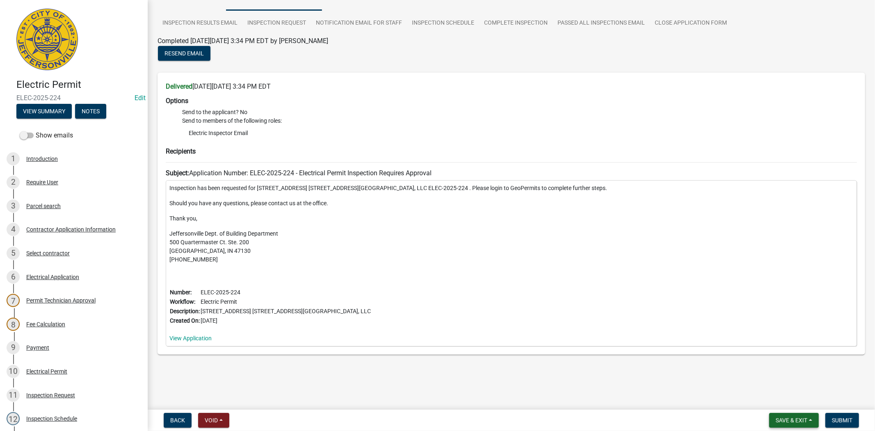
click at [796, 420] on span "Save & Exit" at bounding box center [791, 420] width 32 height 7
click at [783, 401] on button "Save & Exit" at bounding box center [786, 399] width 66 height 20
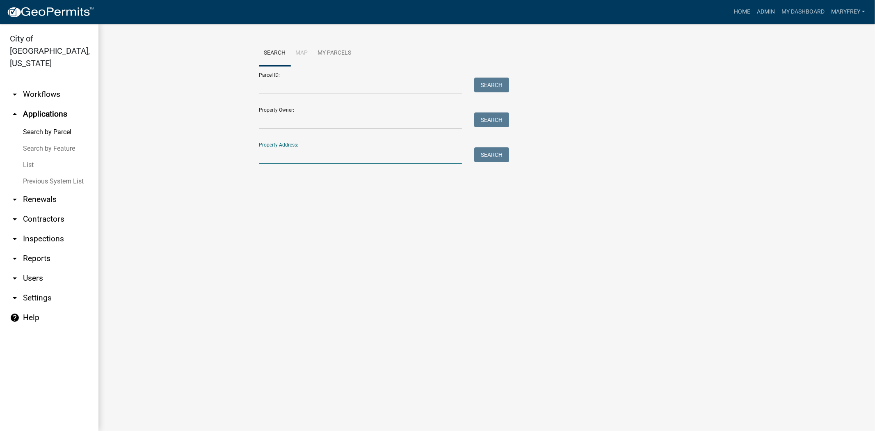
paste input "5115 WOODSTONE CIRCLE"
type input "5115 WOODSTONE CIRCLE"
click at [486, 158] on button "Search" at bounding box center [491, 154] width 35 height 15
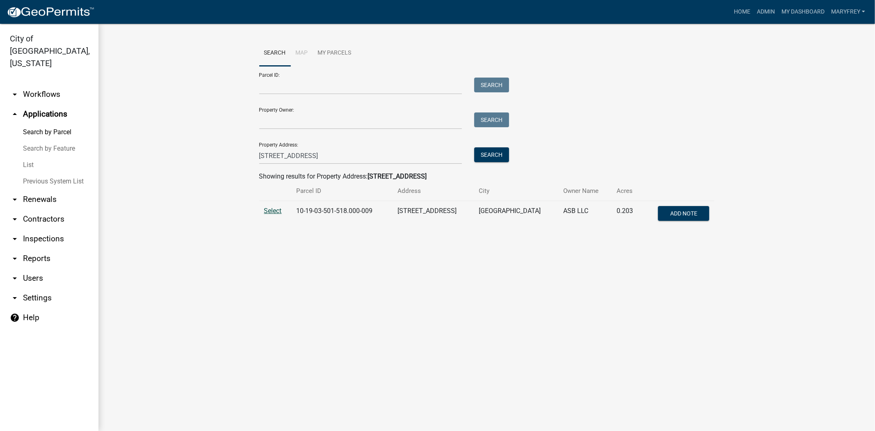
click at [280, 211] on span "Select" at bounding box center [273, 211] width 18 height 8
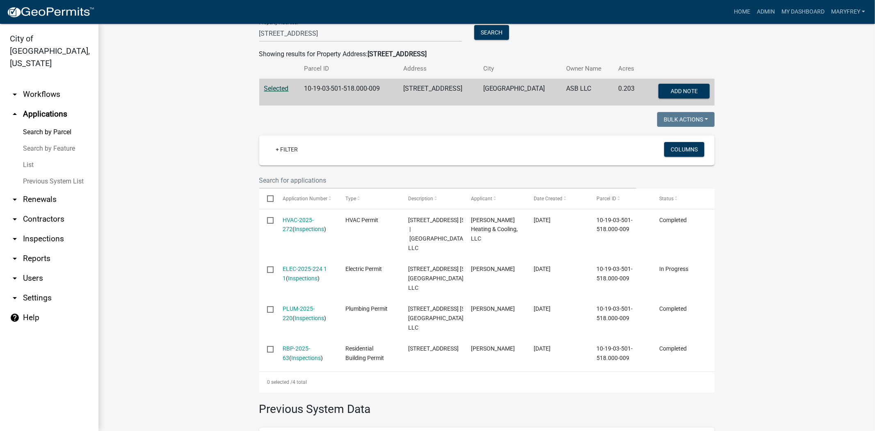
scroll to position [134, 0]
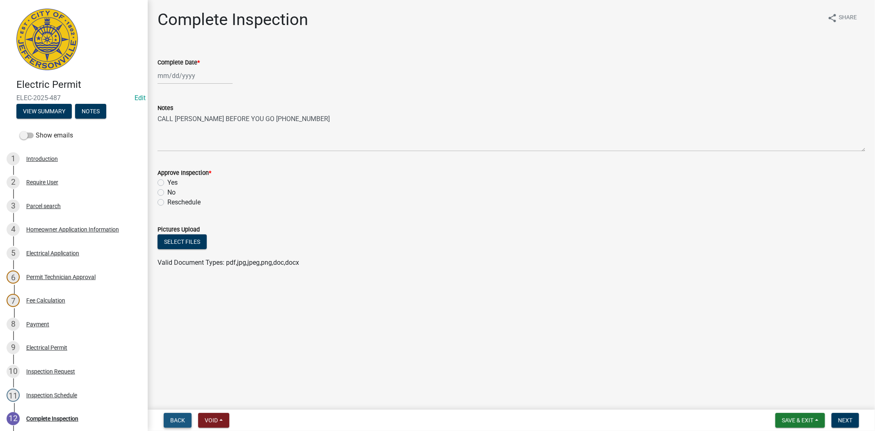
click at [178, 421] on span "Back" at bounding box center [177, 420] width 15 height 7
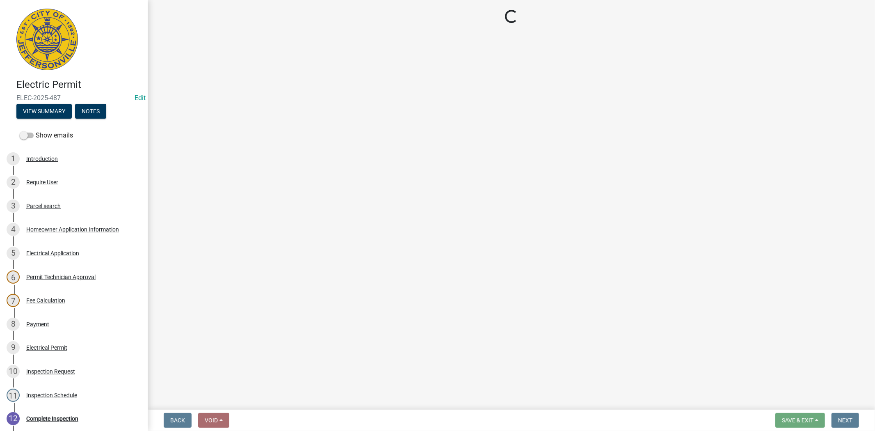
select select "36a8b8f0-2ef8-43e9-ae06-718f51af8d36"
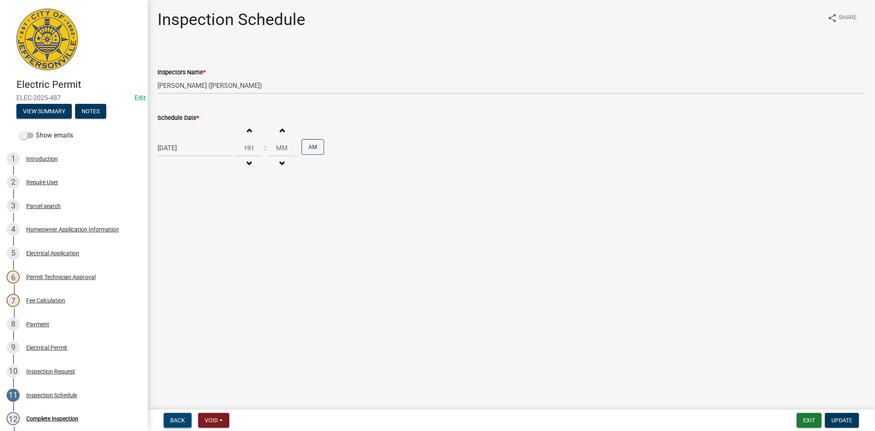
click at [178, 421] on span "Back" at bounding box center [177, 420] width 15 height 7
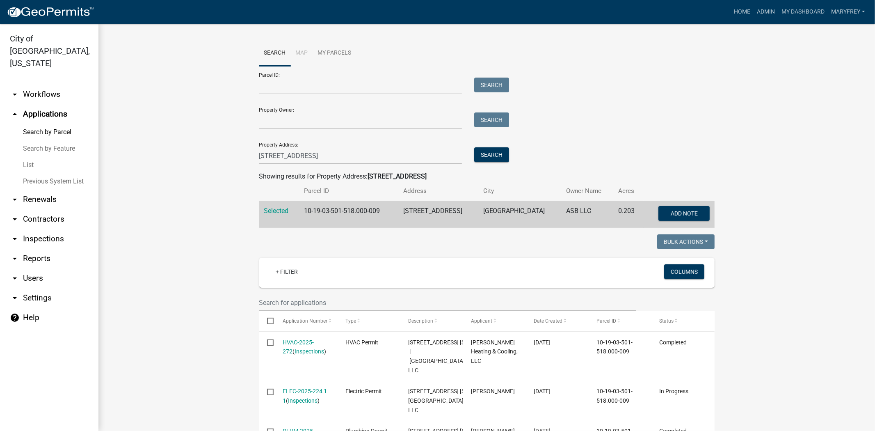
scroll to position [134, 0]
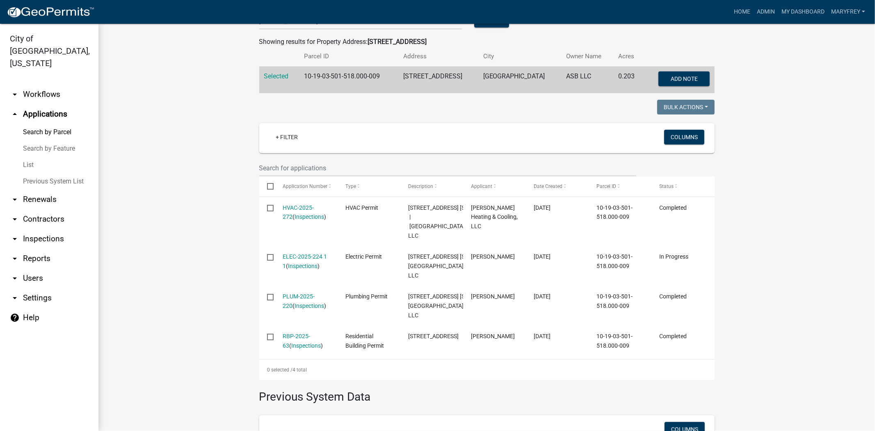
click at [50, 85] on link "arrow_drop_down Workflows" at bounding box center [49, 94] width 98 height 20
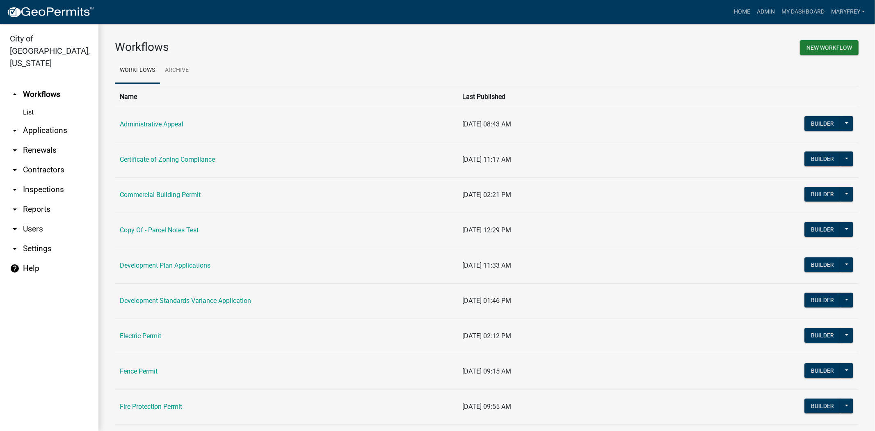
click at [62, 124] on link "arrow_drop_down Applications" at bounding box center [49, 131] width 98 height 20
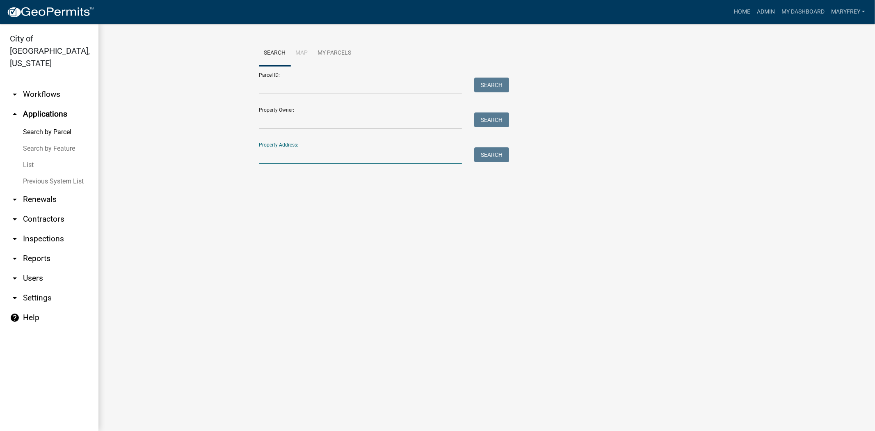
click at [290, 156] on input "Property Address:" at bounding box center [360, 155] width 203 height 17
type input "3118 riverview"
click at [481, 152] on button "Search" at bounding box center [491, 154] width 35 height 15
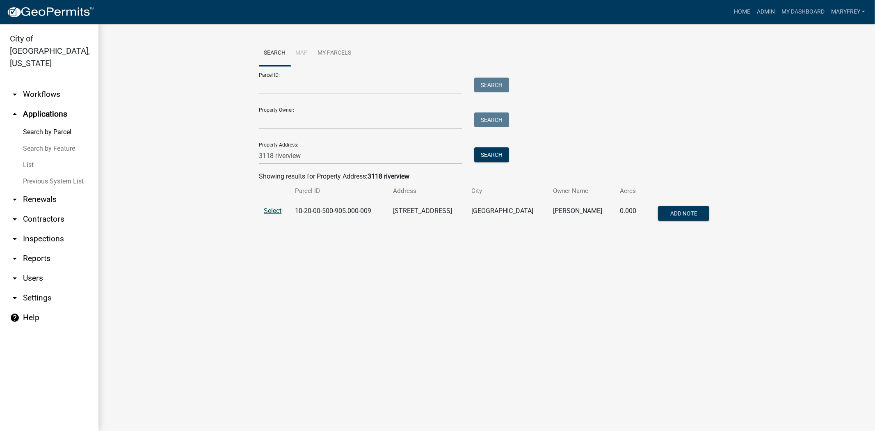
click at [269, 208] on span "Select" at bounding box center [273, 211] width 18 height 8
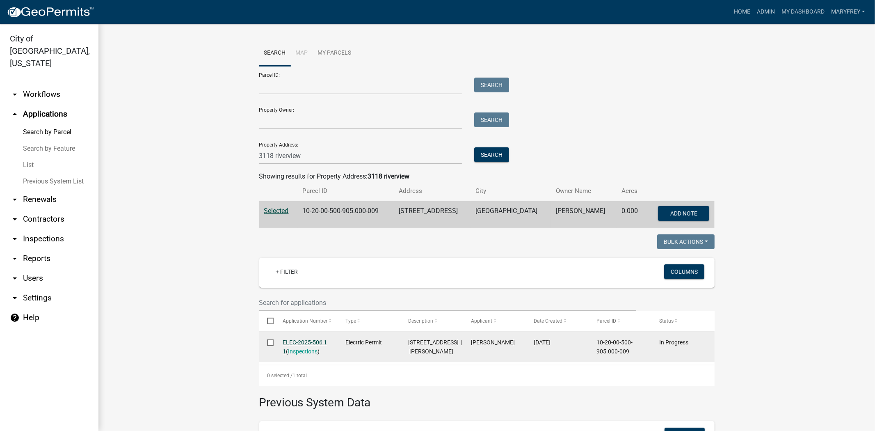
click at [305, 344] on link "ELEC-2025-506 1 1" at bounding box center [305, 347] width 44 height 16
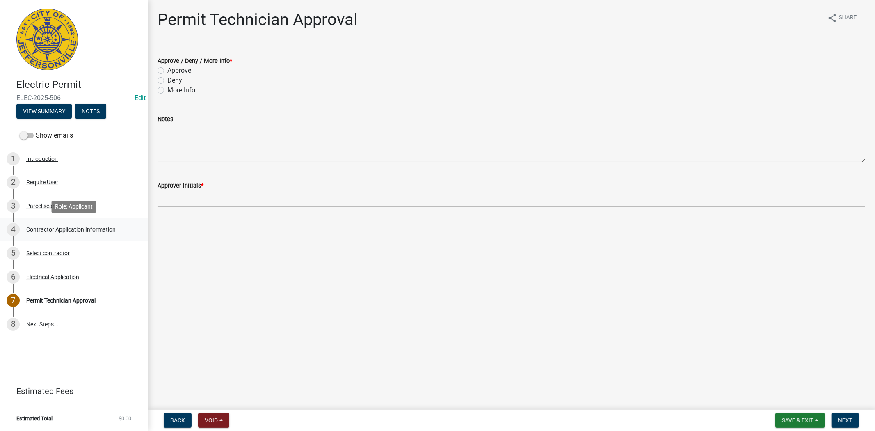
click at [61, 232] on div "4 Contractor Application Information" at bounding box center [71, 229] width 128 height 13
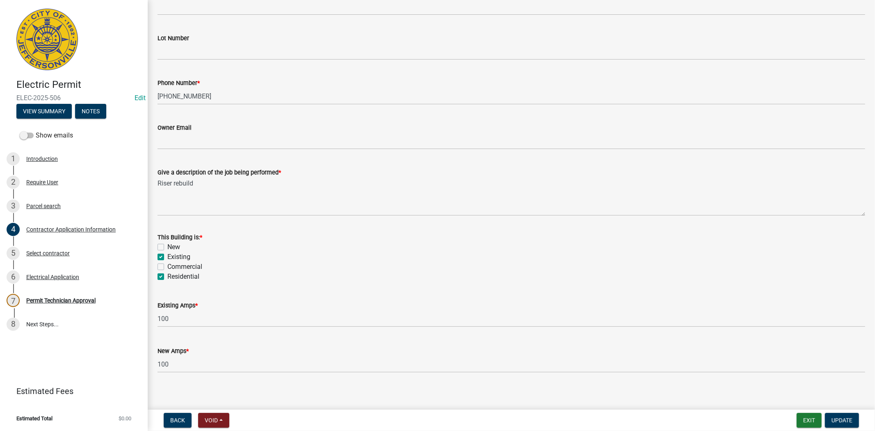
scroll to position [274, 0]
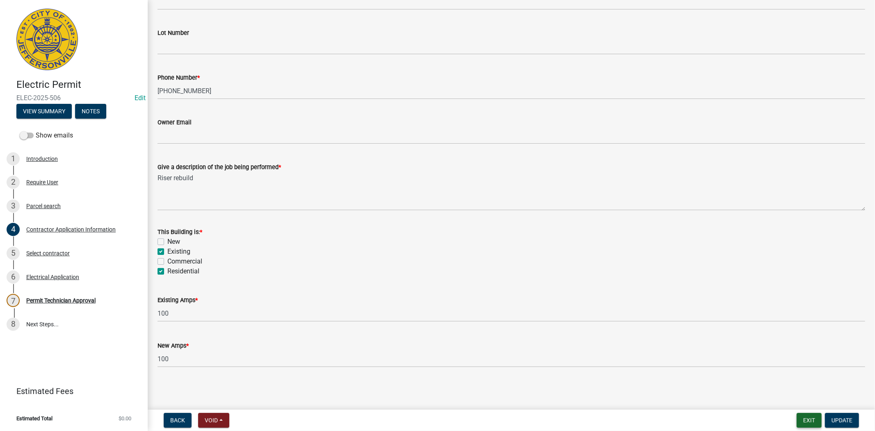
click at [810, 418] on button "Exit" at bounding box center [808, 420] width 25 height 15
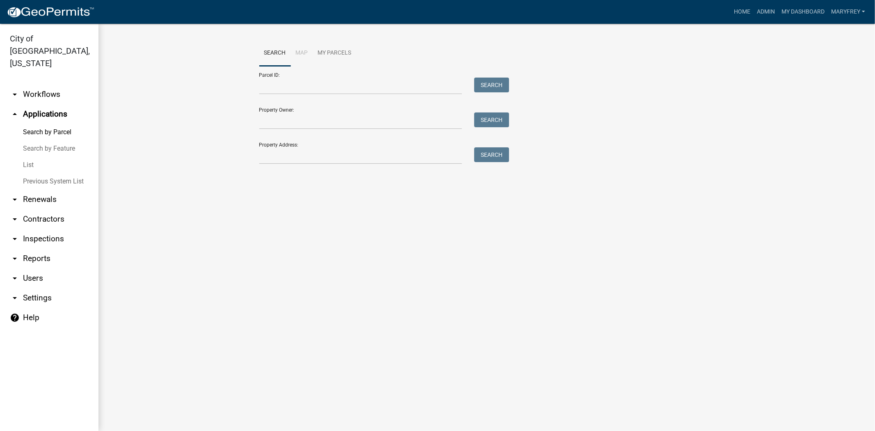
click at [46, 229] on link "arrow_drop_down Inspections" at bounding box center [49, 239] width 98 height 20
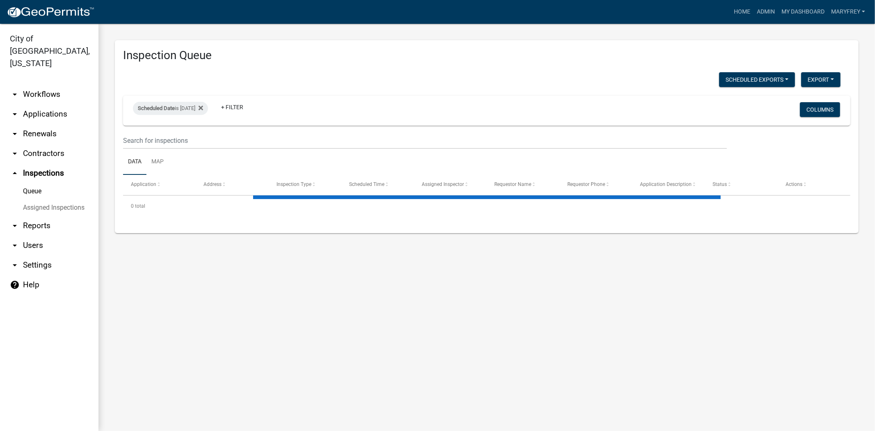
select select "3: 100"
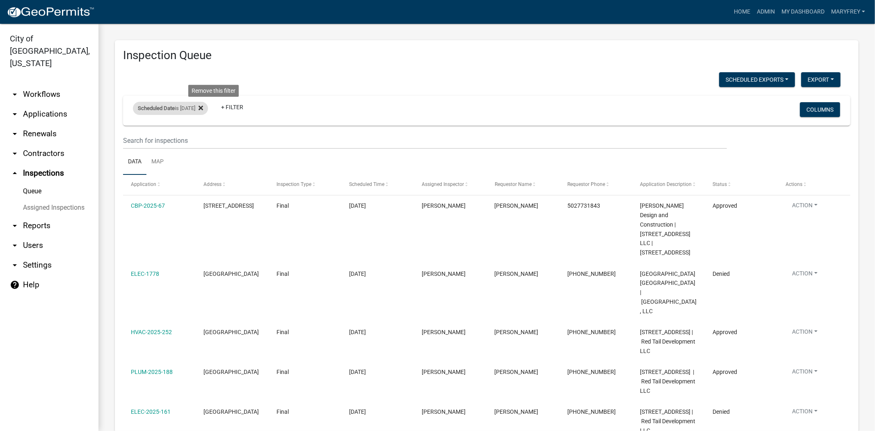
click at [203, 109] on icon at bounding box center [200, 107] width 5 height 5
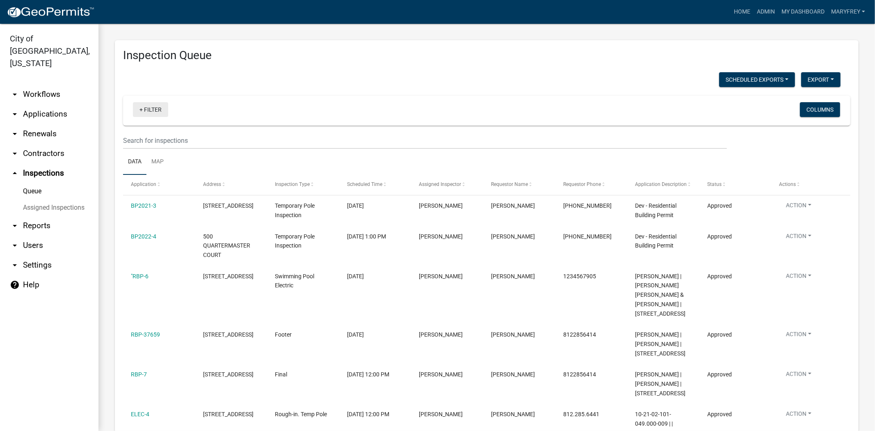
click at [139, 109] on link "+ Filter" at bounding box center [150, 109] width 35 height 15
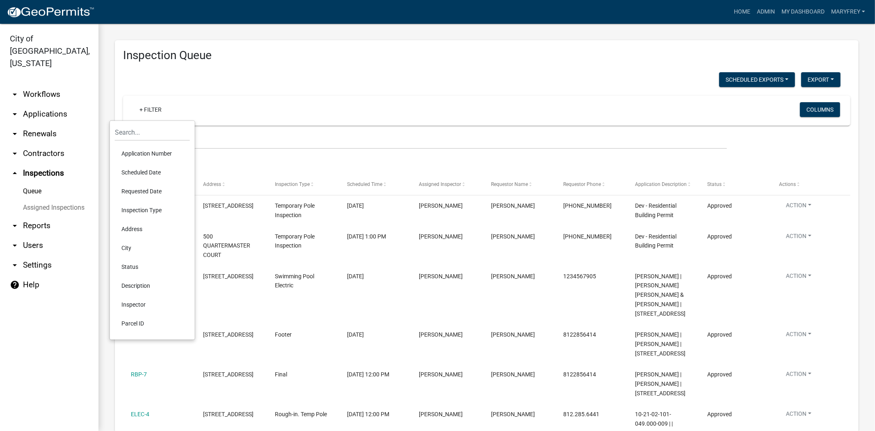
click at [137, 170] on li "Scheduled Date" at bounding box center [152, 172] width 75 height 19
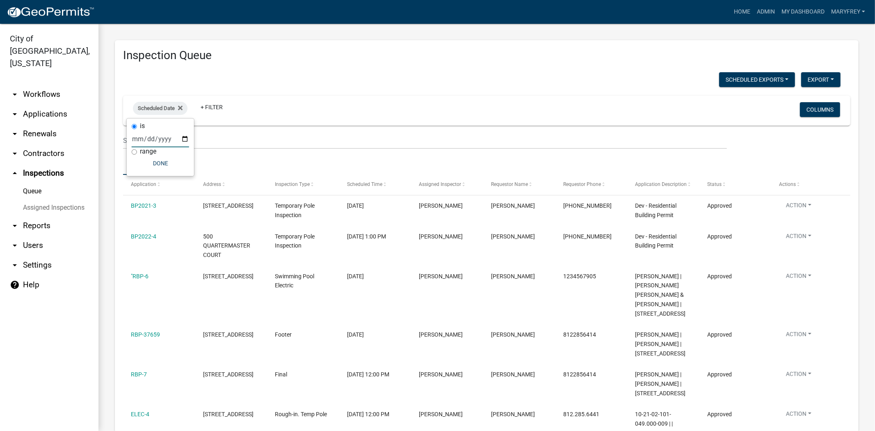
click at [184, 139] on input "date" at bounding box center [160, 138] width 57 height 17
type input "2025-09-26"
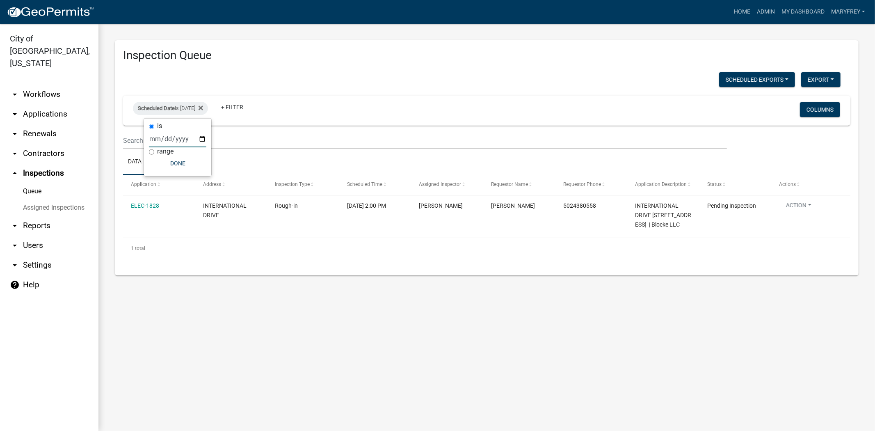
click at [45, 84] on link "arrow_drop_down Workflows" at bounding box center [49, 94] width 98 height 20
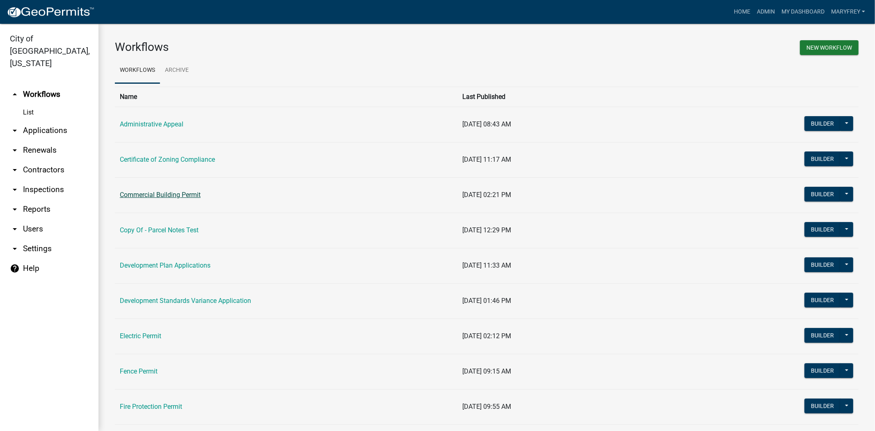
click at [150, 194] on link "Commercial Building Permit" at bounding box center [160, 195] width 81 height 8
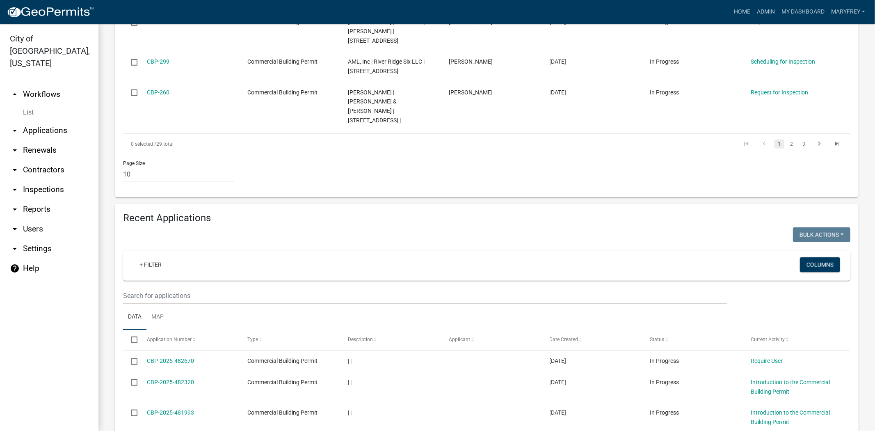
scroll to position [571, 0]
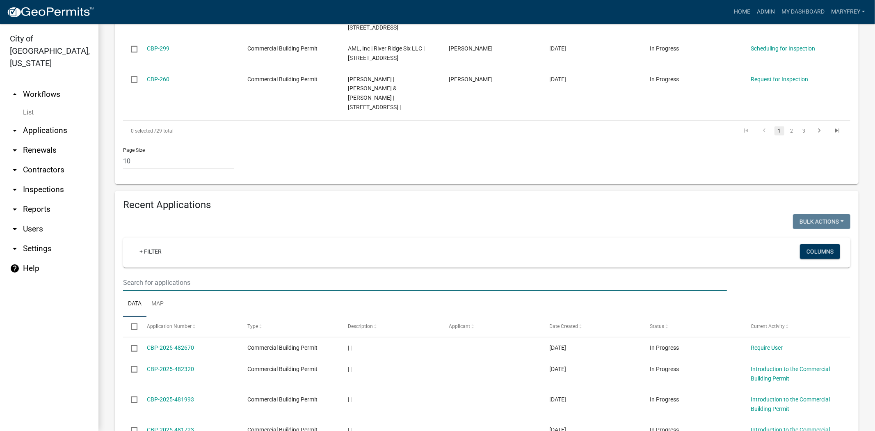
click at [137, 274] on input "text" at bounding box center [425, 282] width 604 height 17
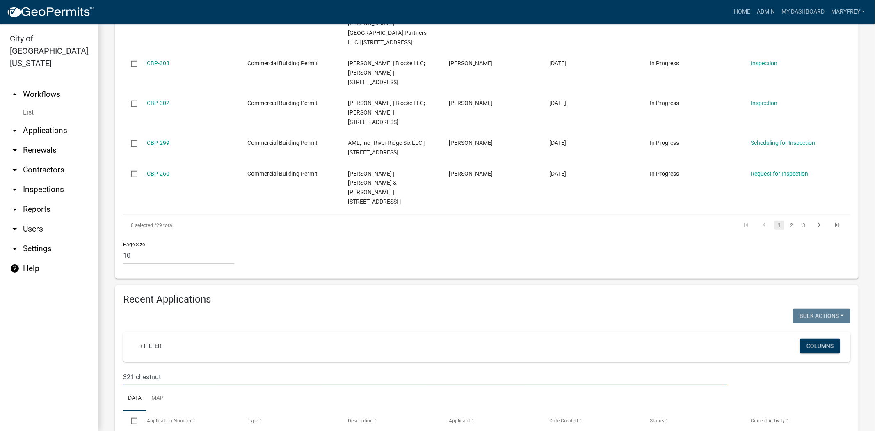
scroll to position [497, 0]
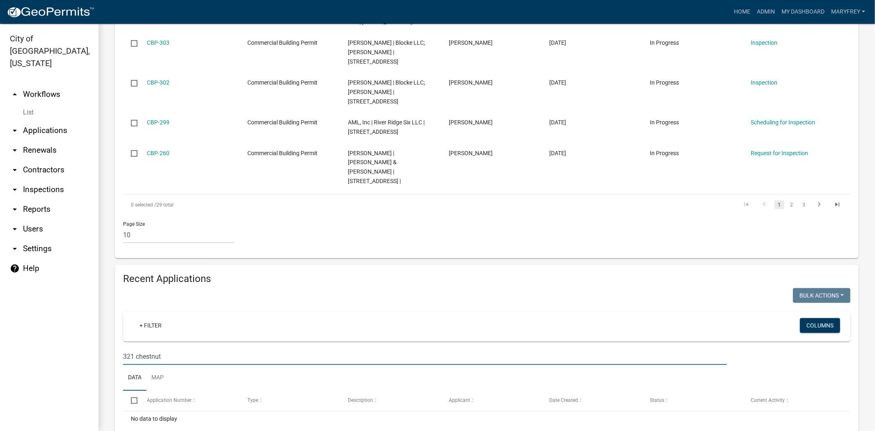
click at [134, 348] on input "321 chestnut" at bounding box center [425, 356] width 604 height 17
drag, startPoint x: 165, startPoint y: 310, endPoint x: 109, endPoint y: 313, distance: 56.3
click at [109, 313] on div "Recent Applications Bulk Actions Void Expire Lock Withdraw + Filter Columns 315…" at bounding box center [487, 362] width 756 height 196
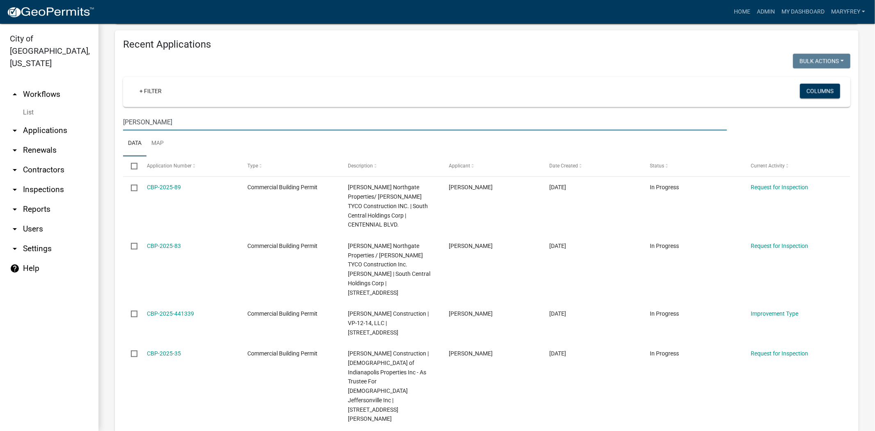
scroll to position [781, 0]
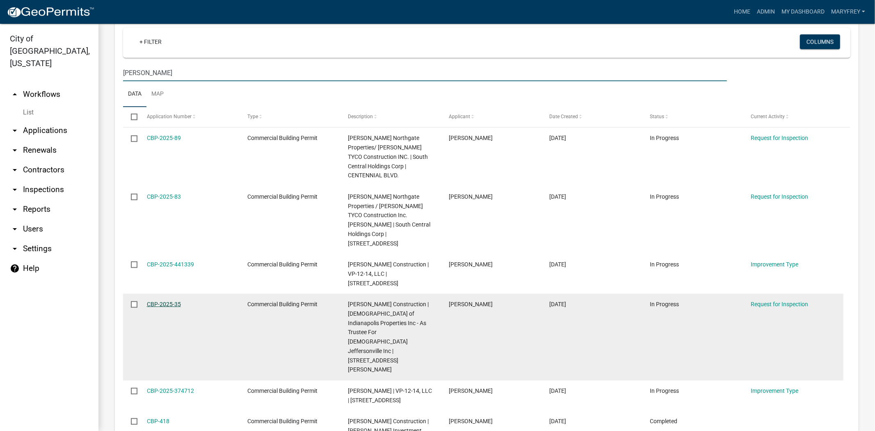
type input "koetter"
click at [161, 301] on link "CBP-2025-35" at bounding box center [164, 304] width 34 height 7
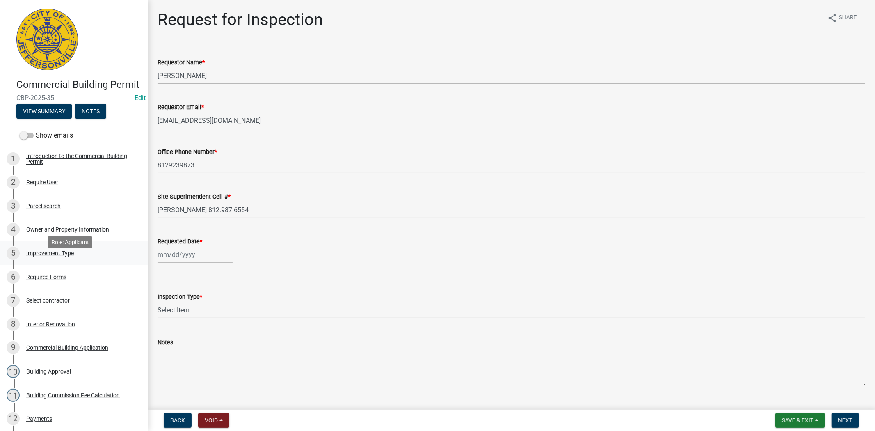
click at [44, 256] on div "Improvement Type" at bounding box center [50, 253] width 48 height 6
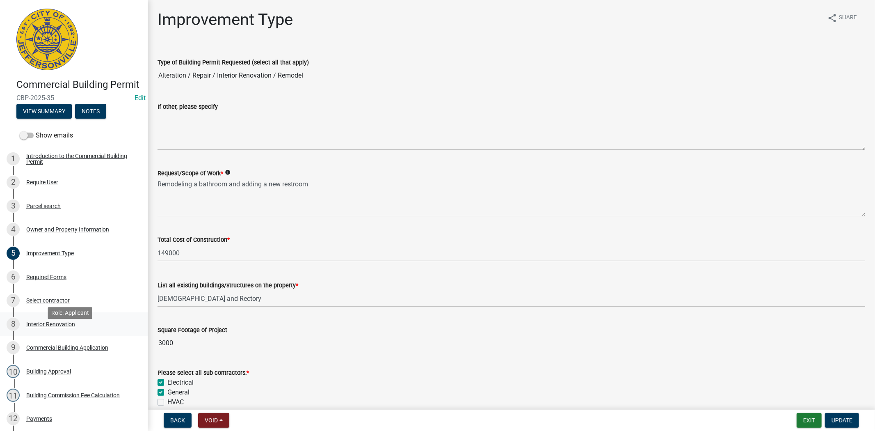
click at [46, 327] on div "Interior Renovation" at bounding box center [50, 324] width 49 height 6
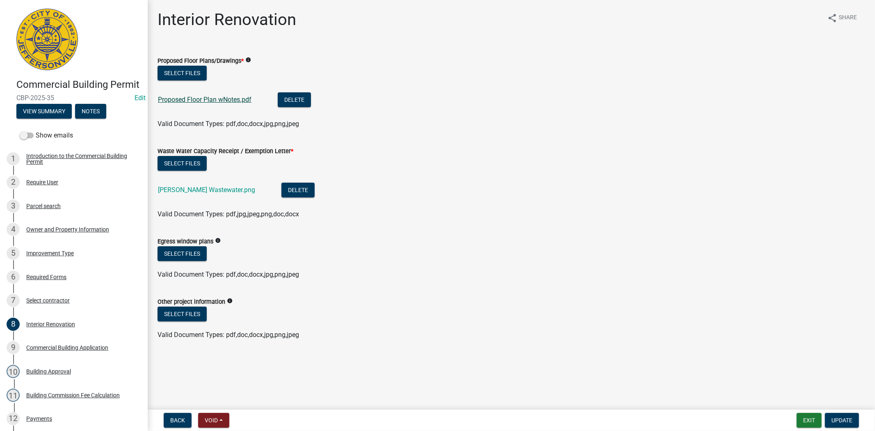
click at [215, 102] on link "Proposed Floor Plan wNotes.pdf" at bounding box center [204, 100] width 93 height 8
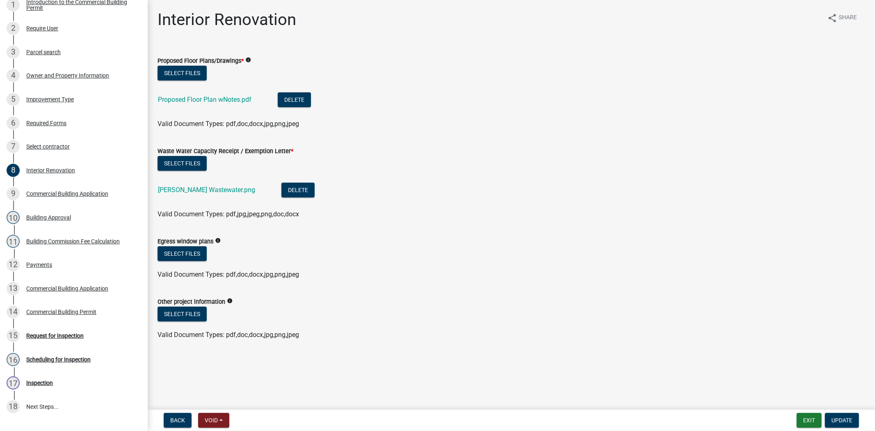
scroll to position [156, 0]
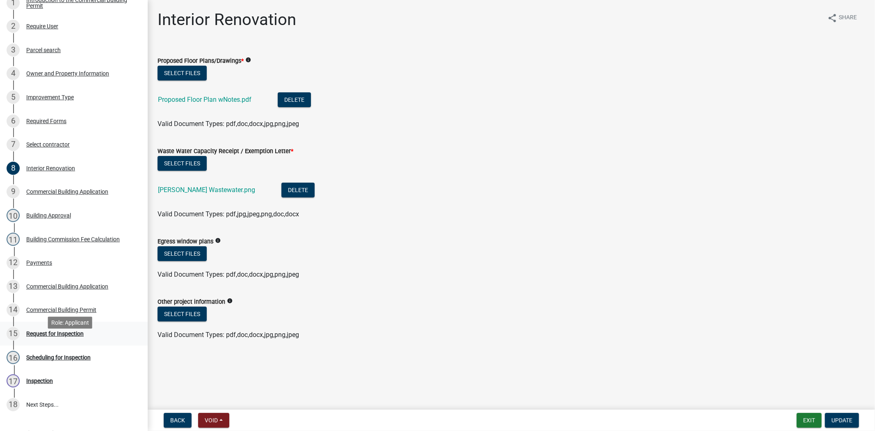
click at [63, 336] on div "Request for Inspection" at bounding box center [54, 334] width 57 height 6
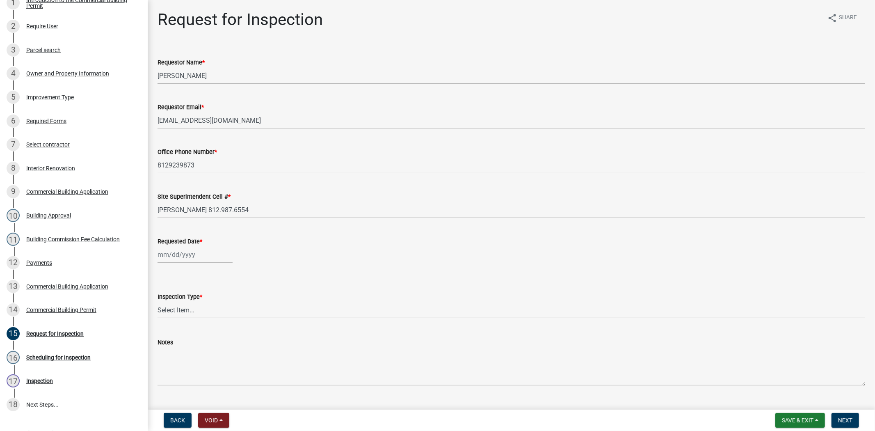
scroll to position [18, 0]
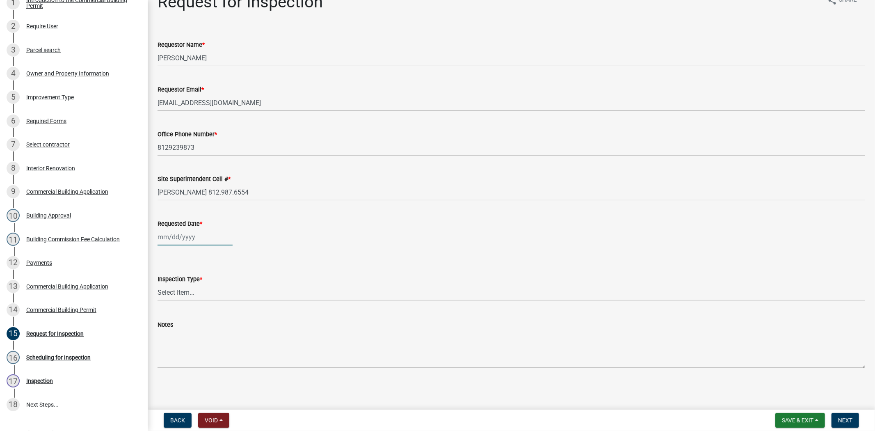
click at [200, 235] on div at bounding box center [194, 236] width 75 height 17
select select "9"
select select "2025"
click at [220, 320] on div "26" at bounding box center [218, 319] width 13 height 13
type input "09/26/2025"
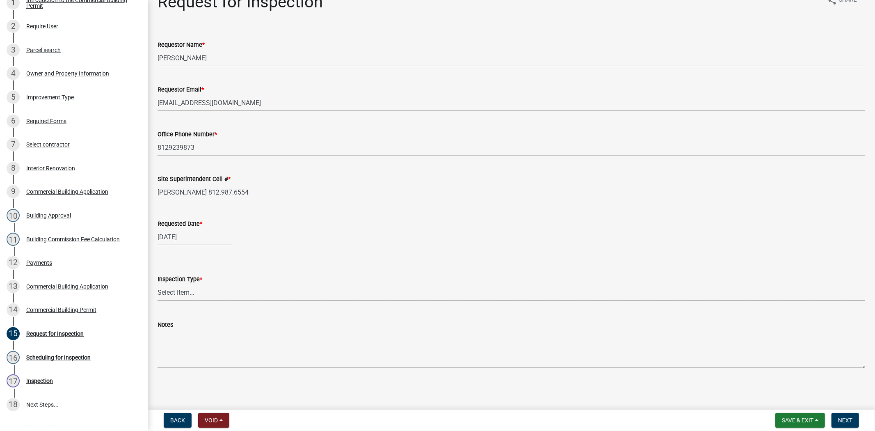
click at [208, 293] on select "Select Item... Footer Foundation Framing Final Misc" at bounding box center [510, 292] width 707 height 17
click at [157, 284] on select "Select Item... Footer Foundation Framing Final Misc" at bounding box center [510, 292] width 707 height 17
select select "8ea0f6e5-dde7-4881-a999-02519822ccbf"
click at [851, 423] on button "Next" at bounding box center [844, 420] width 27 height 15
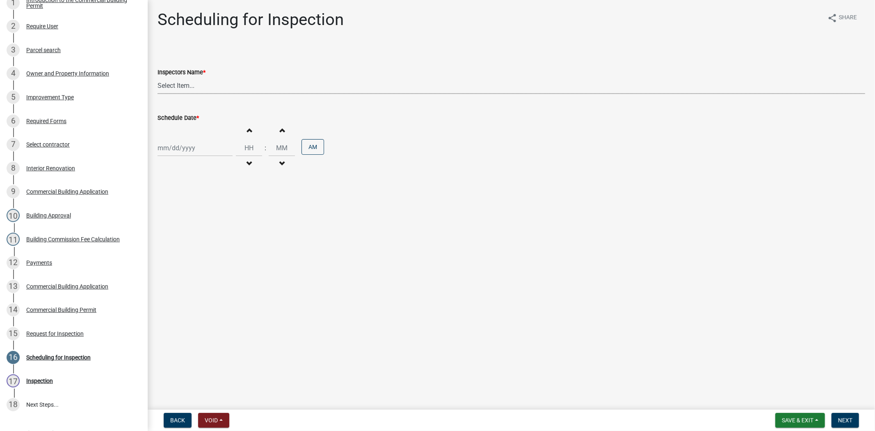
click at [197, 89] on select "Select Item... jramsey (Jeremy Ramsey) MaryFrey (Mary Frey) mkruer (Mike Kruer)…" at bounding box center [510, 85] width 707 height 17
select select "fdb3bcc6-ce93-4663-8a18-5c08884dd177"
click at [157, 77] on select "Select Item... jramsey (Jeremy Ramsey) MaryFrey (Mary Frey) mkruer (Mike Kruer)…" at bounding box center [510, 85] width 707 height 17
click at [204, 152] on div at bounding box center [194, 147] width 75 height 17
select select "9"
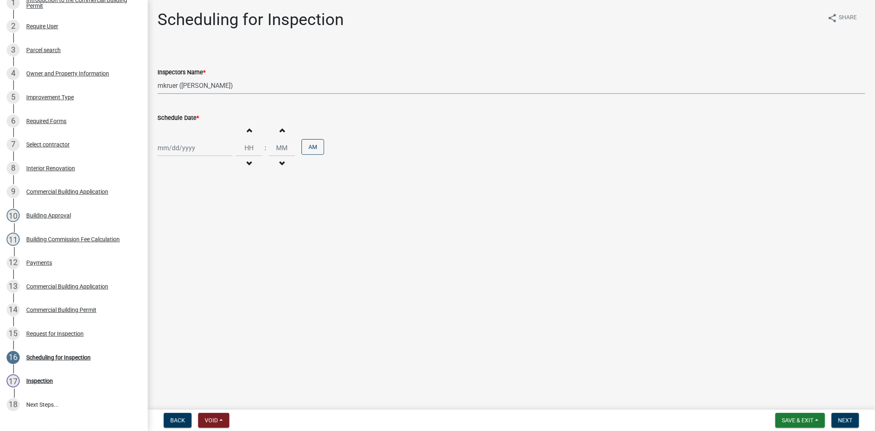
select select "2025"
click at [216, 231] on div "26" at bounding box center [218, 230] width 13 height 13
type input "09/26/2025"
click at [236, 153] on input "Hours" at bounding box center [249, 147] width 26 height 17
type input "11"
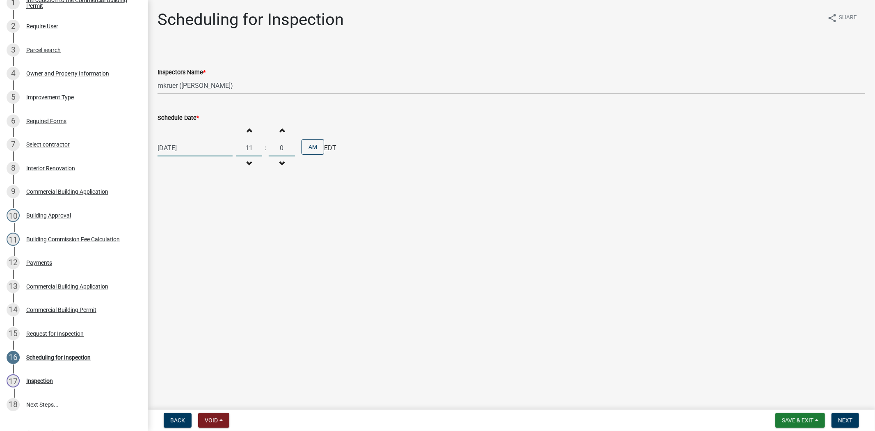
type input "00"
click at [849, 424] on button "Next" at bounding box center [844, 420] width 27 height 15
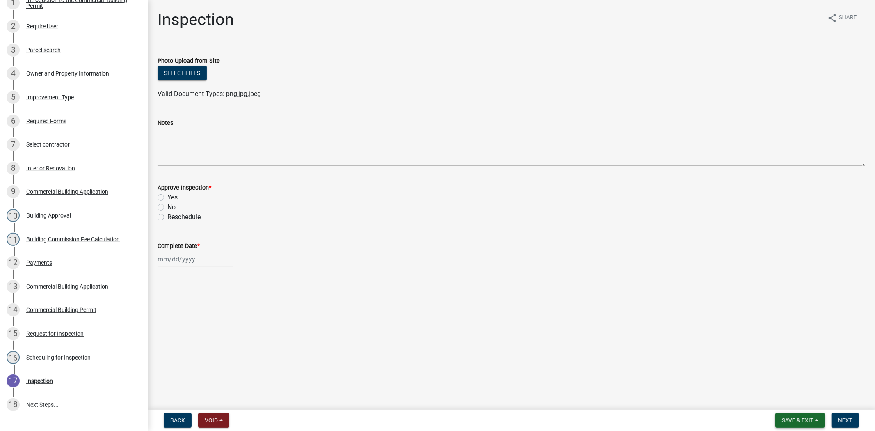
click at [789, 417] on span "Save & Exit" at bounding box center [798, 420] width 32 height 7
click at [782, 400] on button "Save & Exit" at bounding box center [792, 399] width 66 height 20
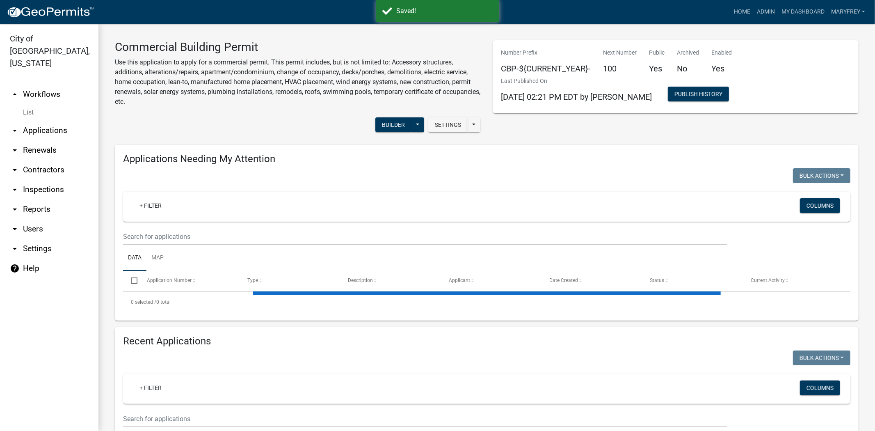
click at [44, 121] on link "arrow_drop_down Applications" at bounding box center [49, 131] width 98 height 20
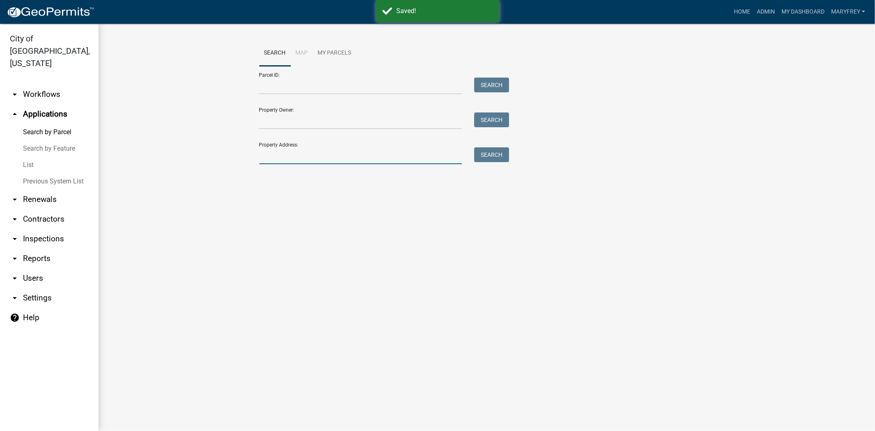
drag, startPoint x: 269, startPoint y: 158, endPoint x: 278, endPoint y: 166, distance: 11.6
click at [270, 158] on input "Property Address:" at bounding box center [360, 155] width 203 height 17
type input "321 chestnut"
click at [476, 150] on button "Search" at bounding box center [491, 154] width 35 height 15
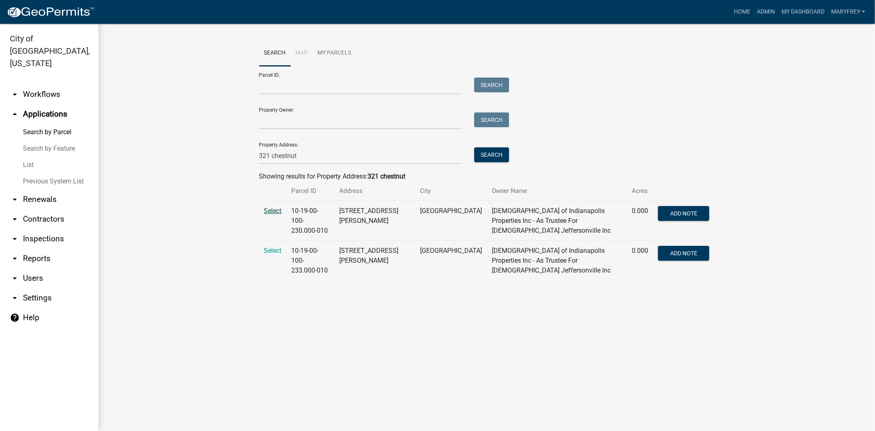
click at [275, 212] on span "Select" at bounding box center [273, 211] width 18 height 8
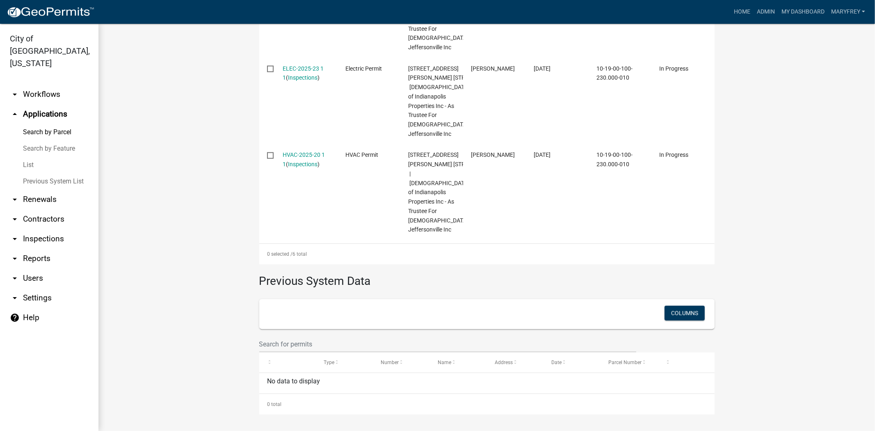
scroll to position [731, 0]
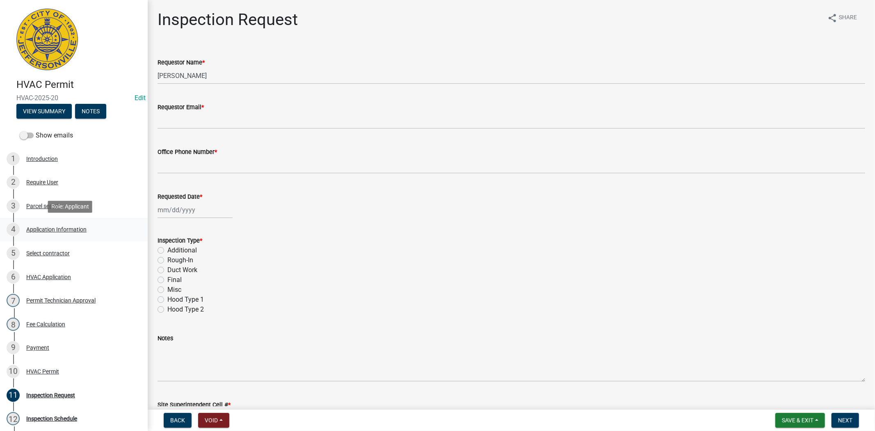
click at [50, 224] on div "4 Application Information" at bounding box center [71, 229] width 128 height 13
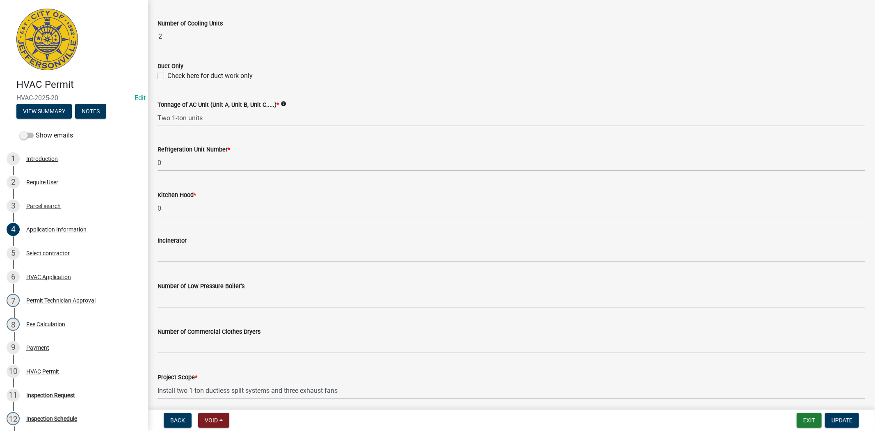
scroll to position [492, 0]
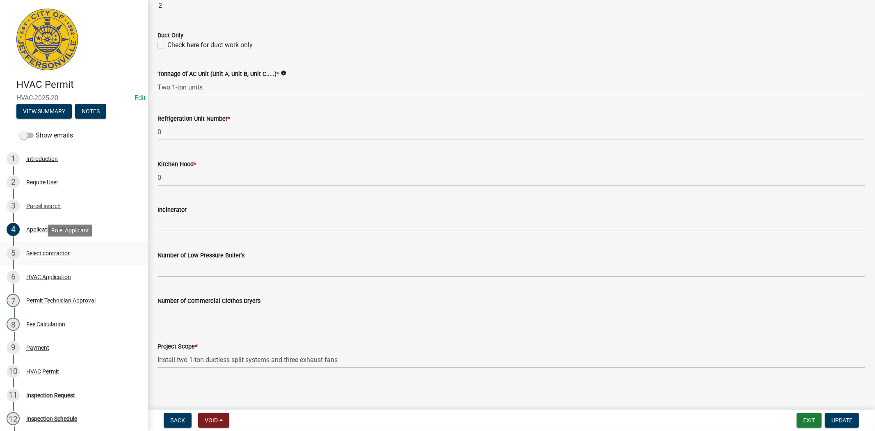
click at [46, 251] on div "Select contractor" at bounding box center [47, 253] width 43 height 6
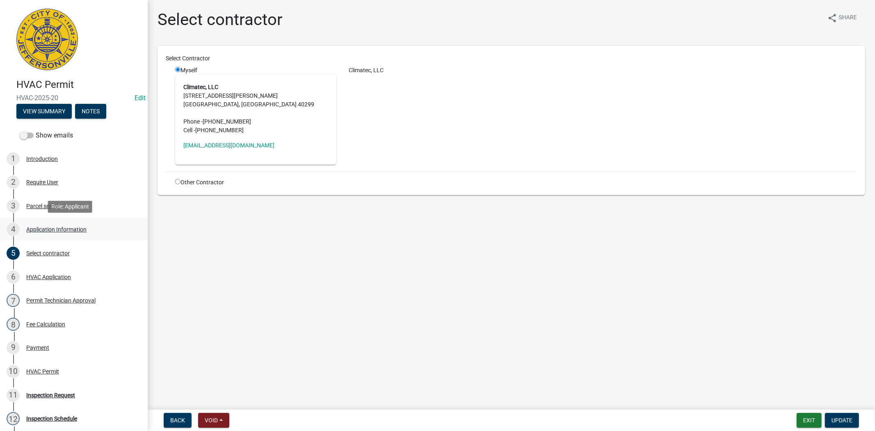
click at [43, 228] on div "Application Information" at bounding box center [56, 229] width 60 height 6
